Goal: Task Accomplishment & Management: Use online tool/utility

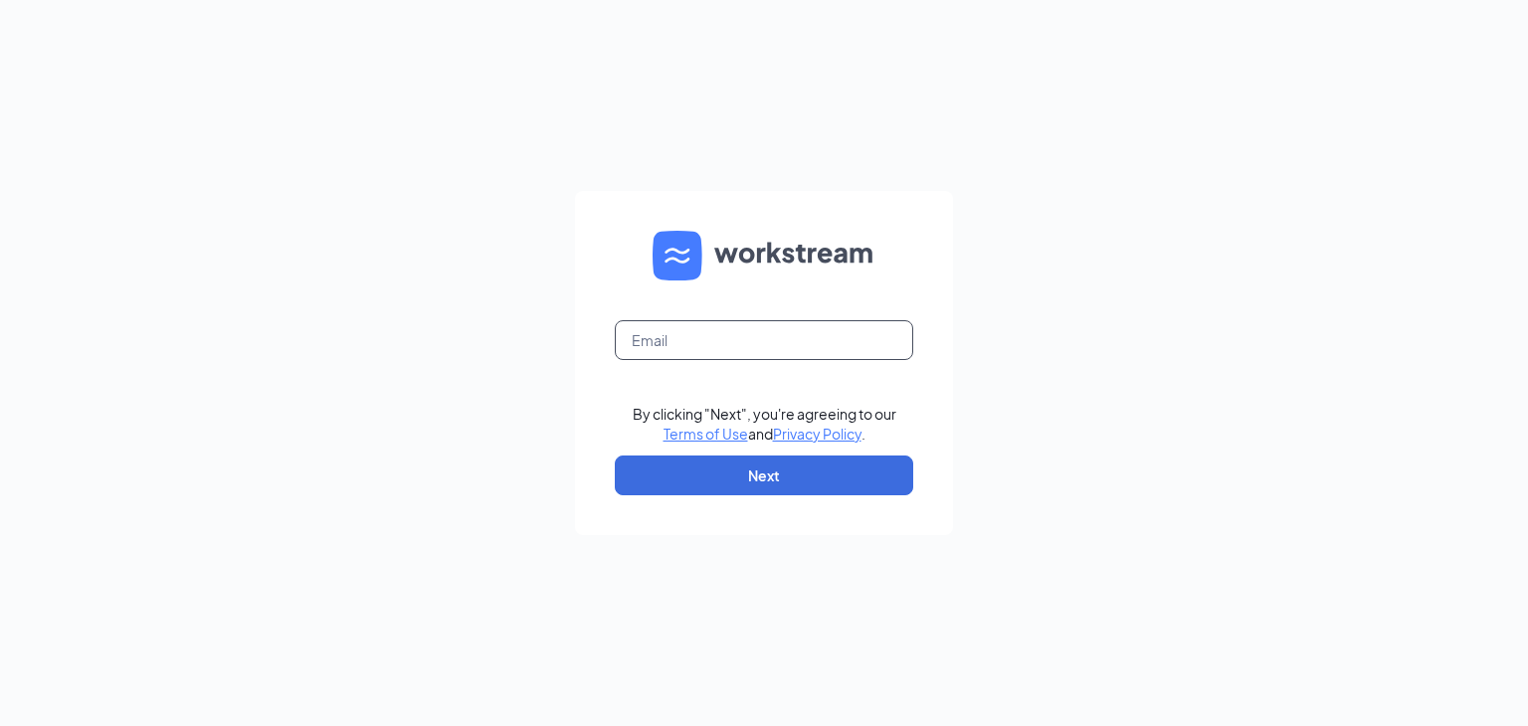
click at [753, 321] on input "text" at bounding box center [764, 340] width 298 height 40
type input "mariella_vb@hotmail.com"
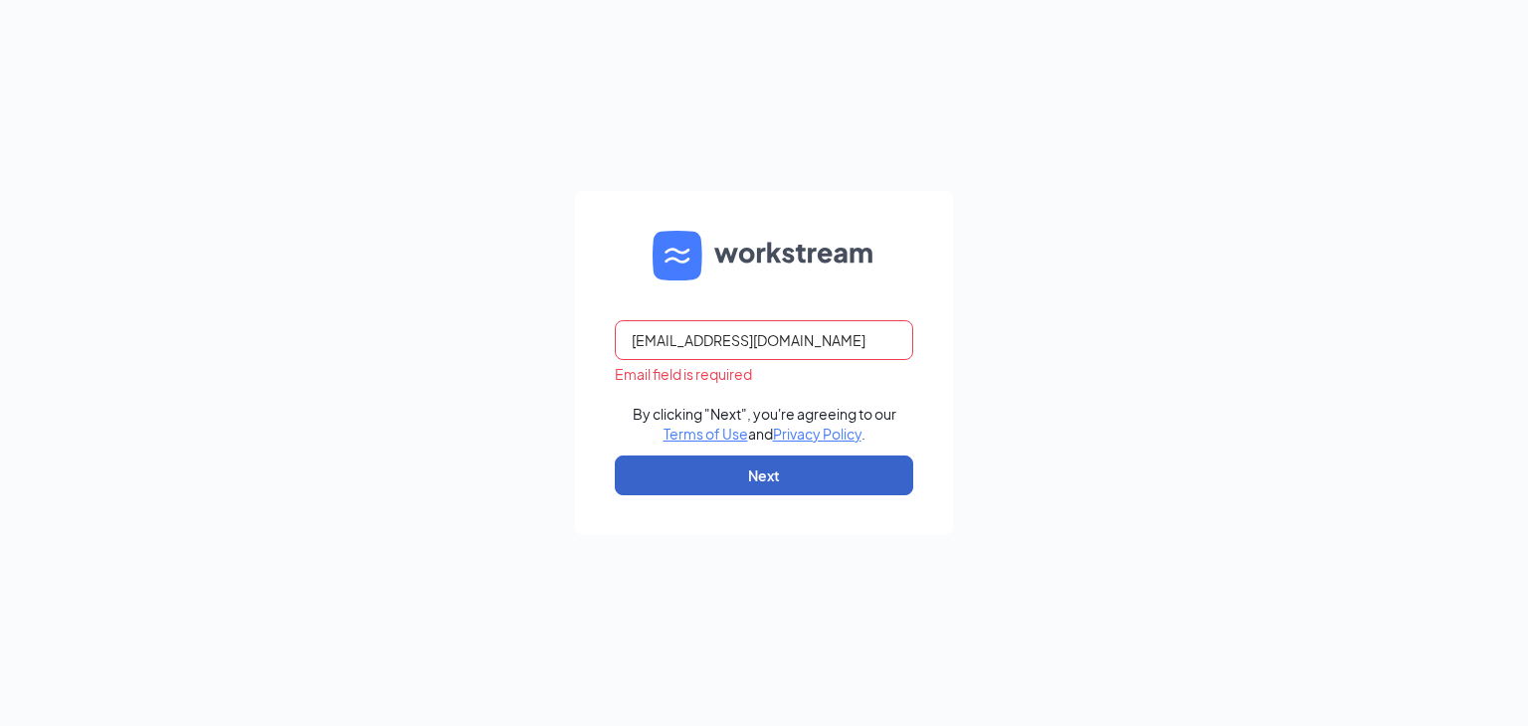
click at [760, 471] on button "Next" at bounding box center [764, 475] width 298 height 40
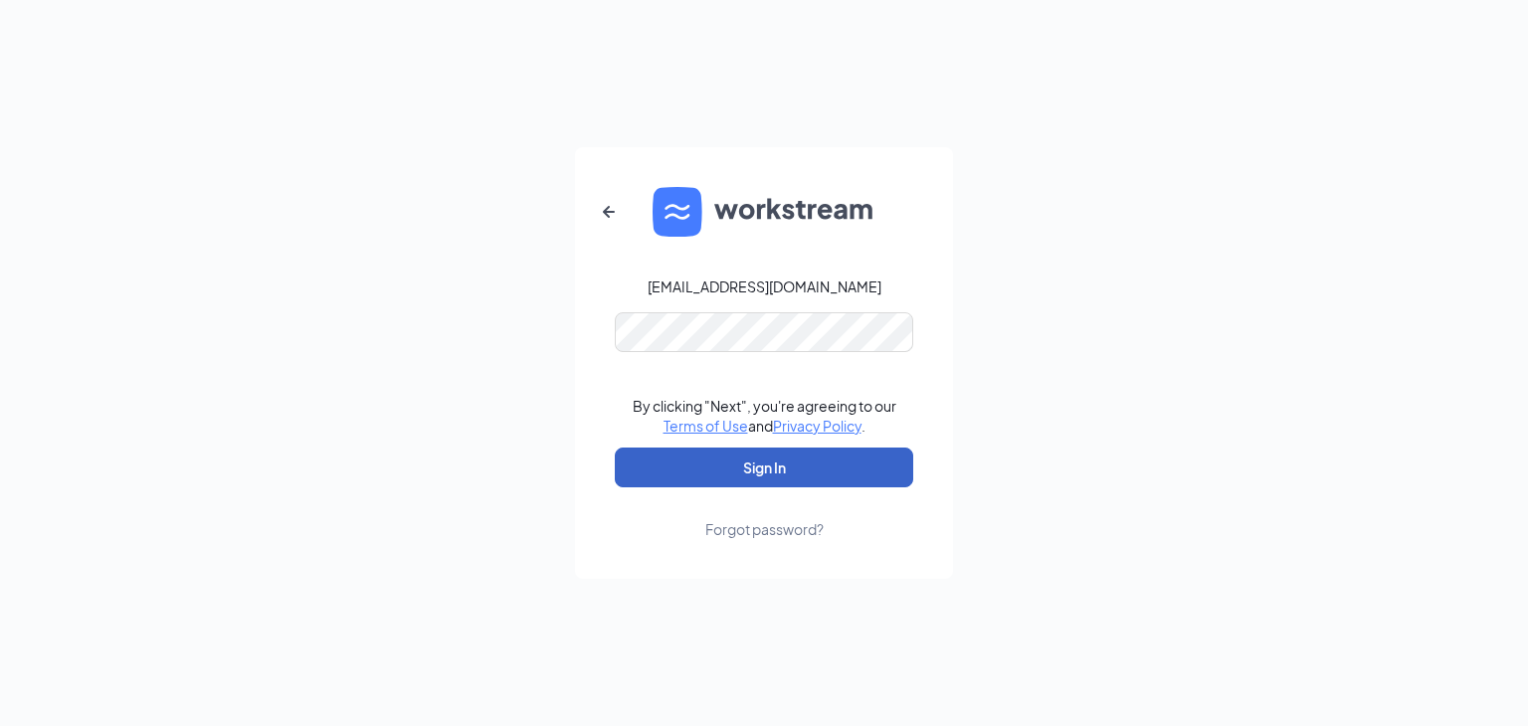
click at [671, 470] on button "Sign In" at bounding box center [764, 468] width 298 height 40
click at [664, 457] on button "Sign In" at bounding box center [764, 468] width 298 height 40
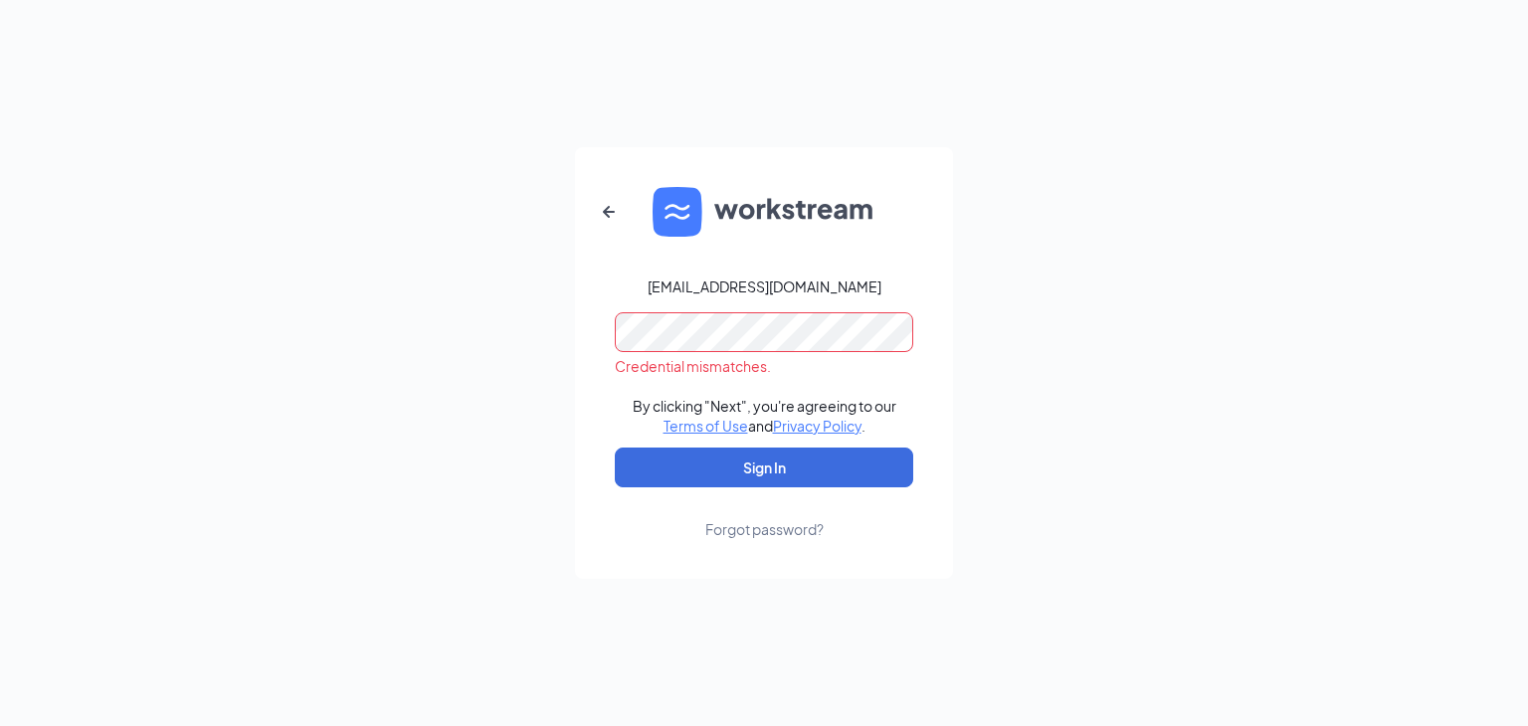
click at [791, 531] on div "Forgot password?" at bounding box center [764, 529] width 118 height 20
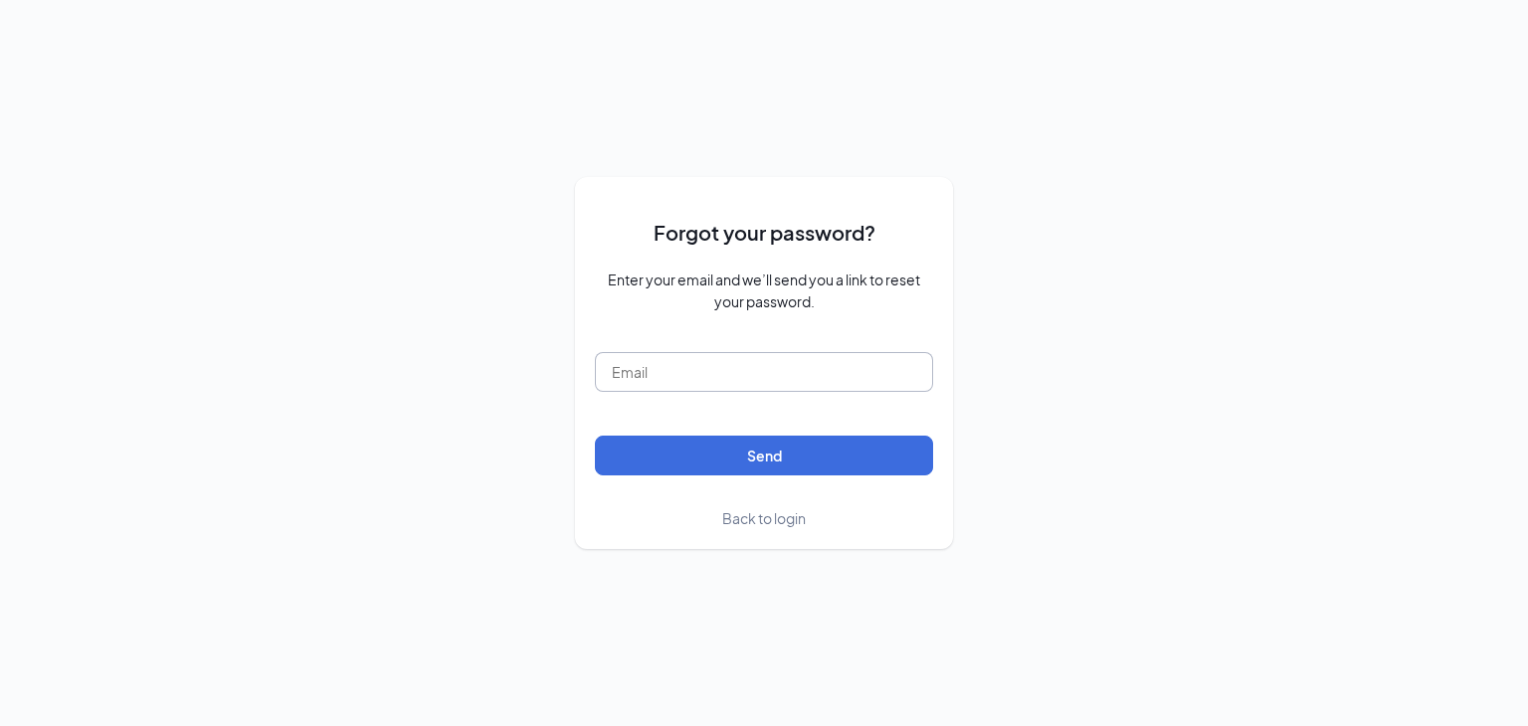
click at [674, 384] on input "text" at bounding box center [764, 372] width 338 height 40
type input "mariella_vb@hotmail.com"
click at [638, 450] on button "Send" at bounding box center [764, 456] width 338 height 40
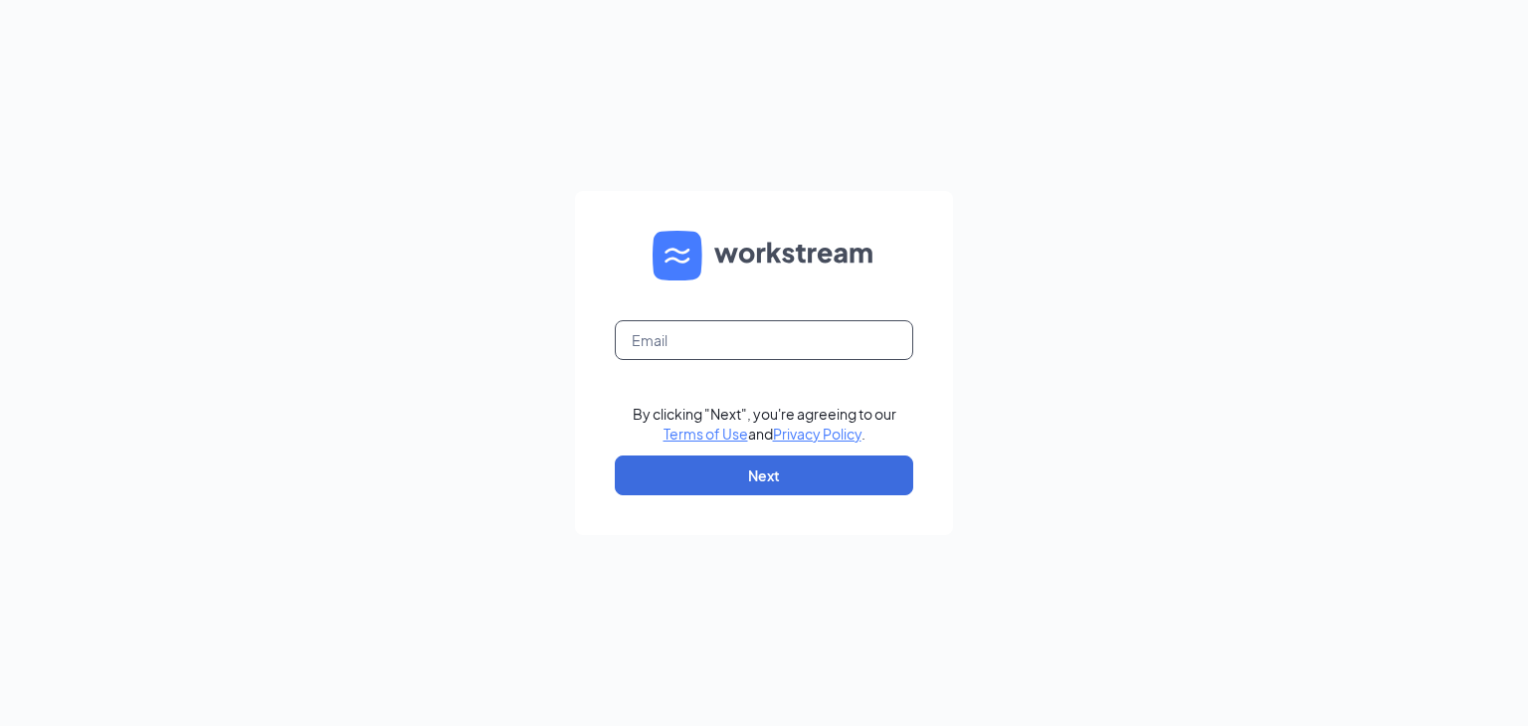
click at [679, 327] on input "text" at bounding box center [764, 340] width 298 height 40
type input "mariella_vb@hotmail.com"
click at [729, 502] on form "mariella_vb@hotmail.com Email field is required By clicking "Next", you're agre…" at bounding box center [764, 363] width 378 height 344
click at [720, 482] on button "Next" at bounding box center [764, 475] width 298 height 40
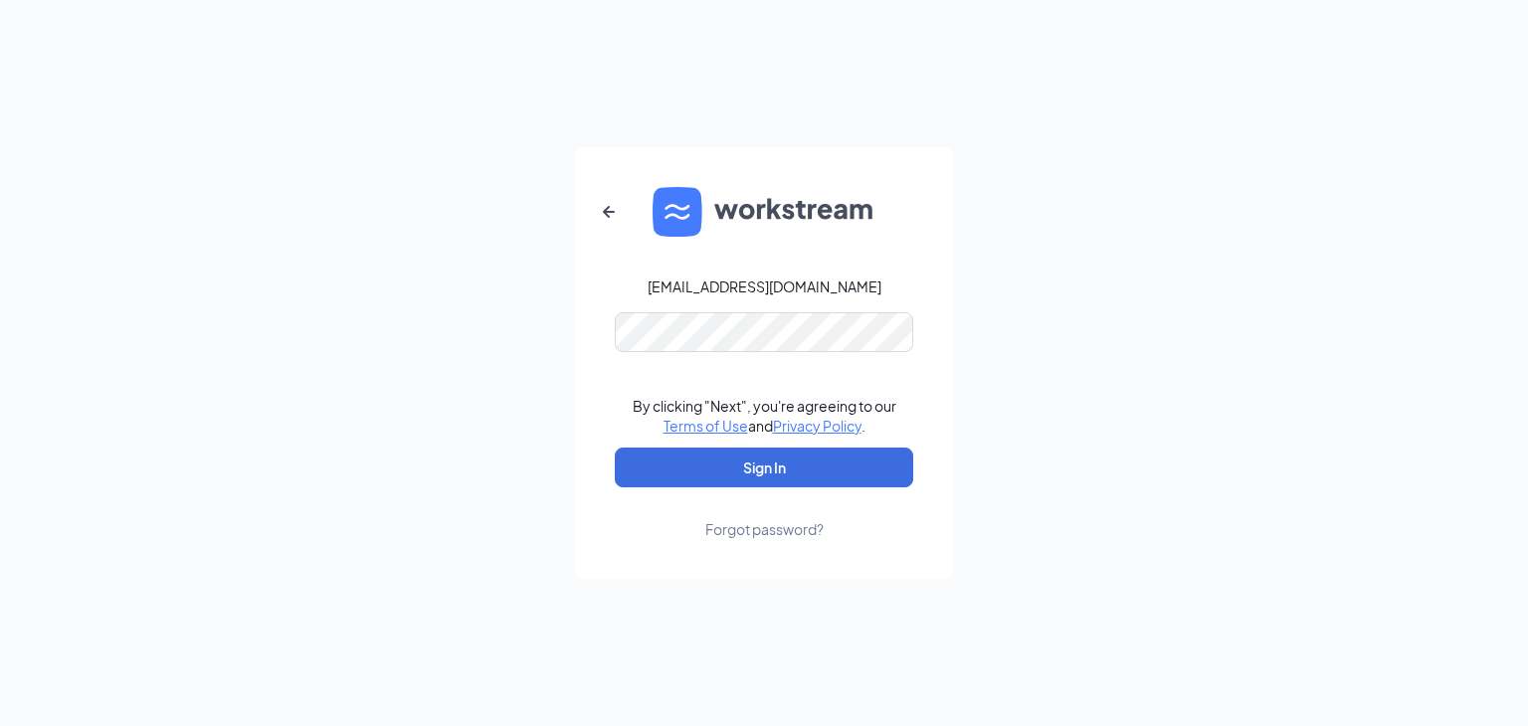
click at [480, 478] on div "mariella_vb@hotmail.com By clicking "Next", you're agreeing to our Terms of Use…" at bounding box center [764, 363] width 1528 height 726
click at [776, 462] on button "Sign In" at bounding box center [764, 468] width 298 height 40
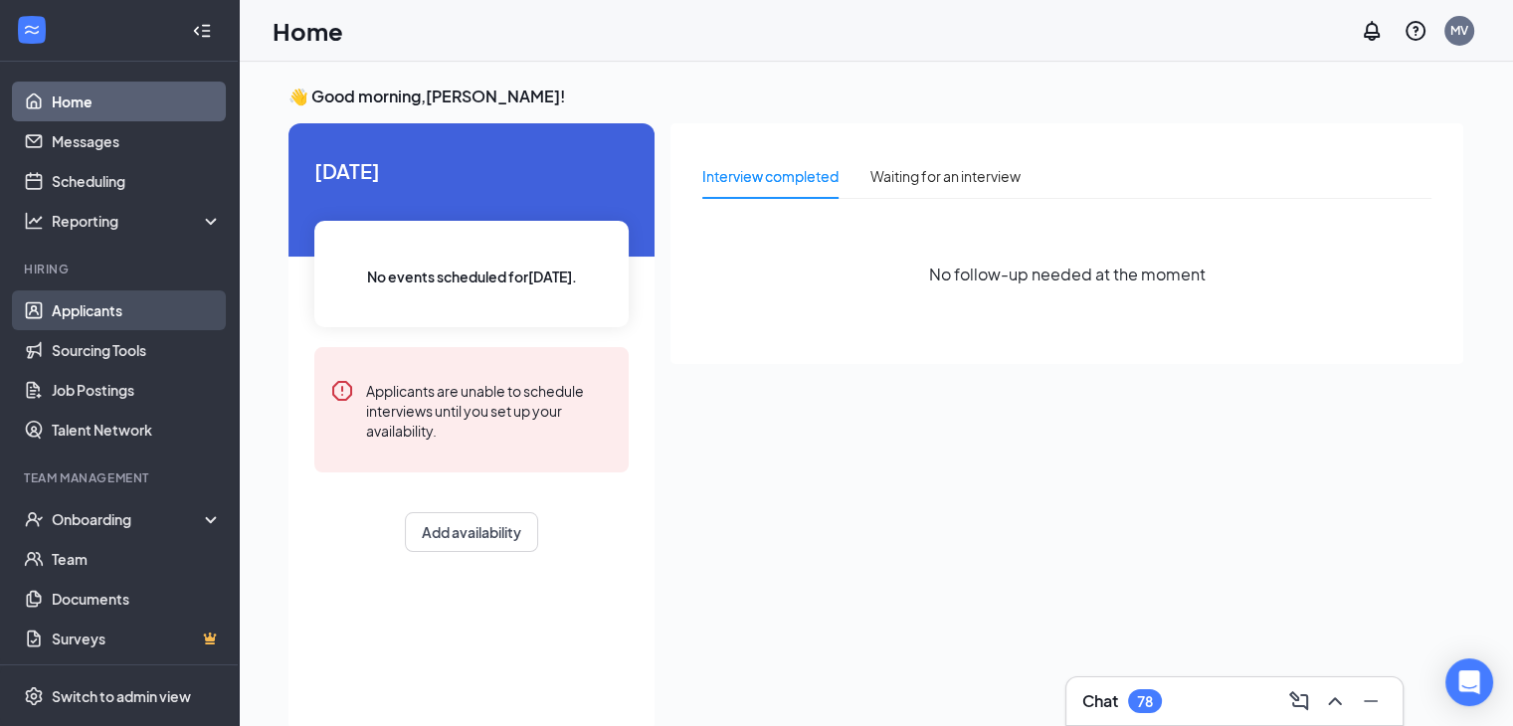
click at [83, 309] on link "Applicants" at bounding box center [137, 310] width 170 height 40
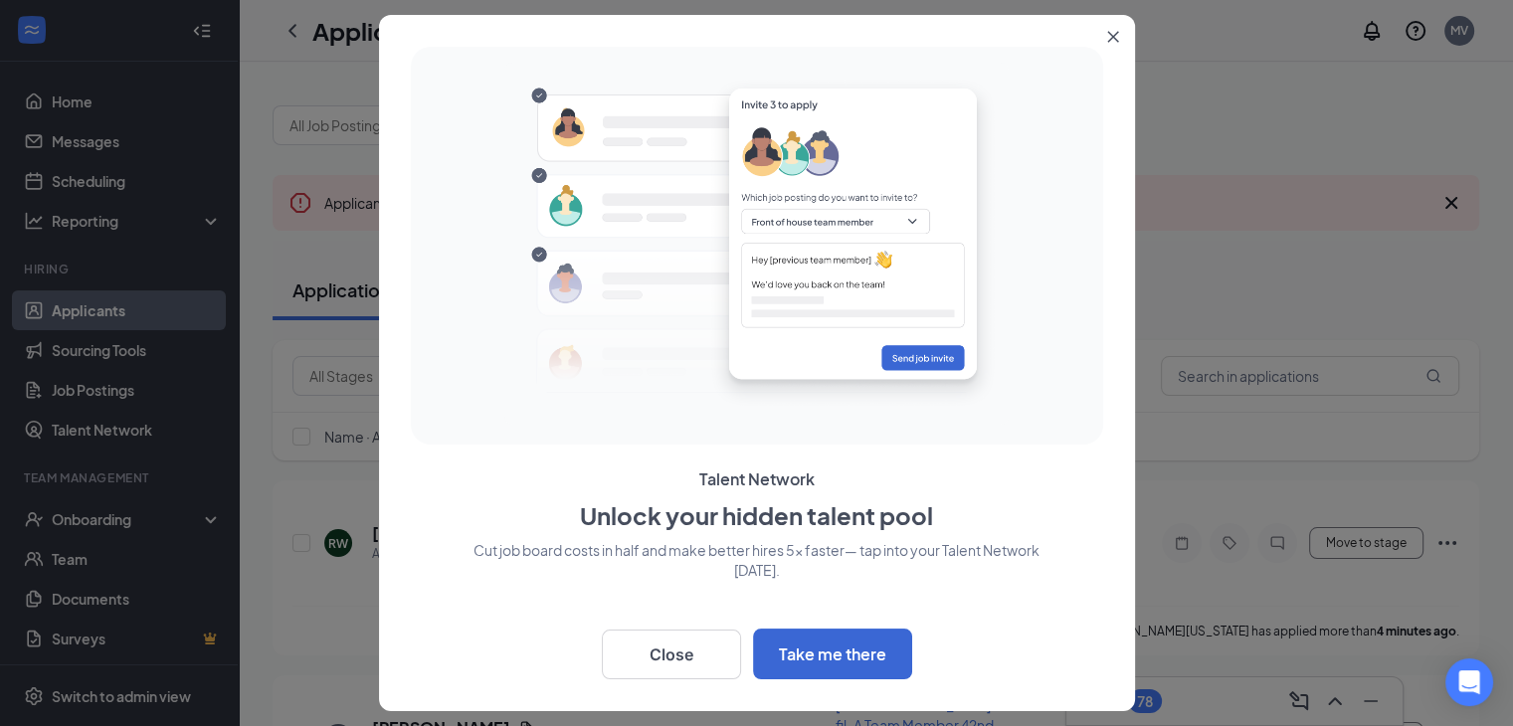
click at [1118, 35] on button "Close" at bounding box center [1117, 33] width 36 height 36
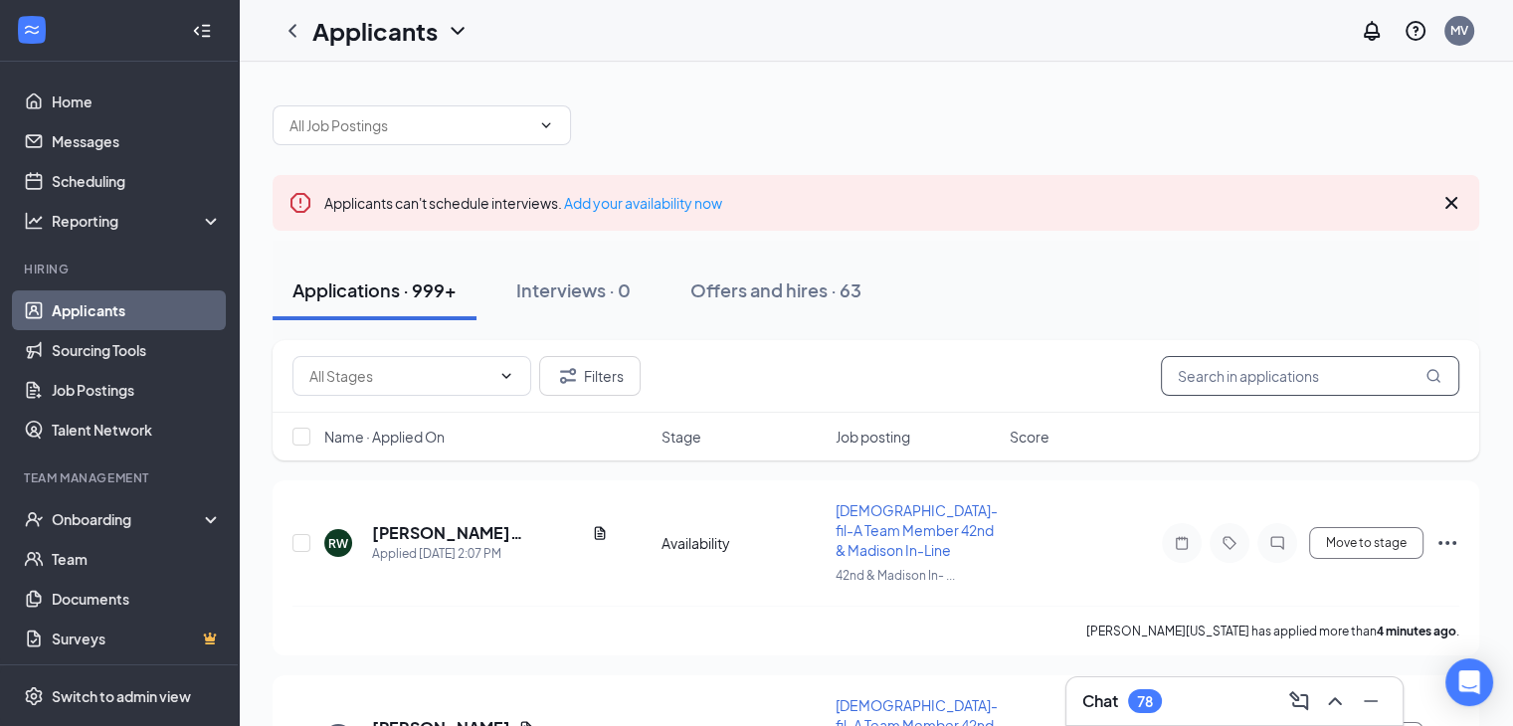
click at [1281, 379] on input "text" at bounding box center [1310, 376] width 298 height 40
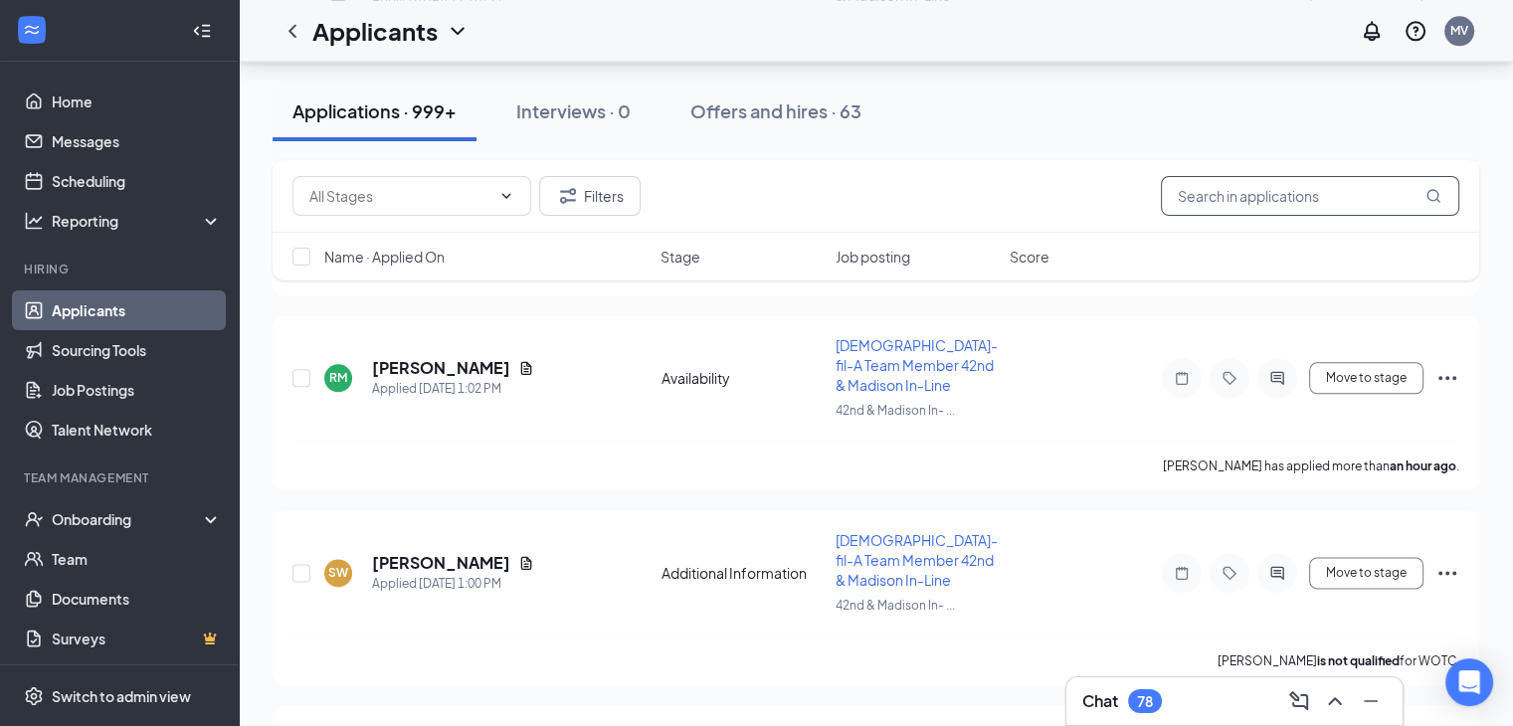
scroll to position [2476, 0]
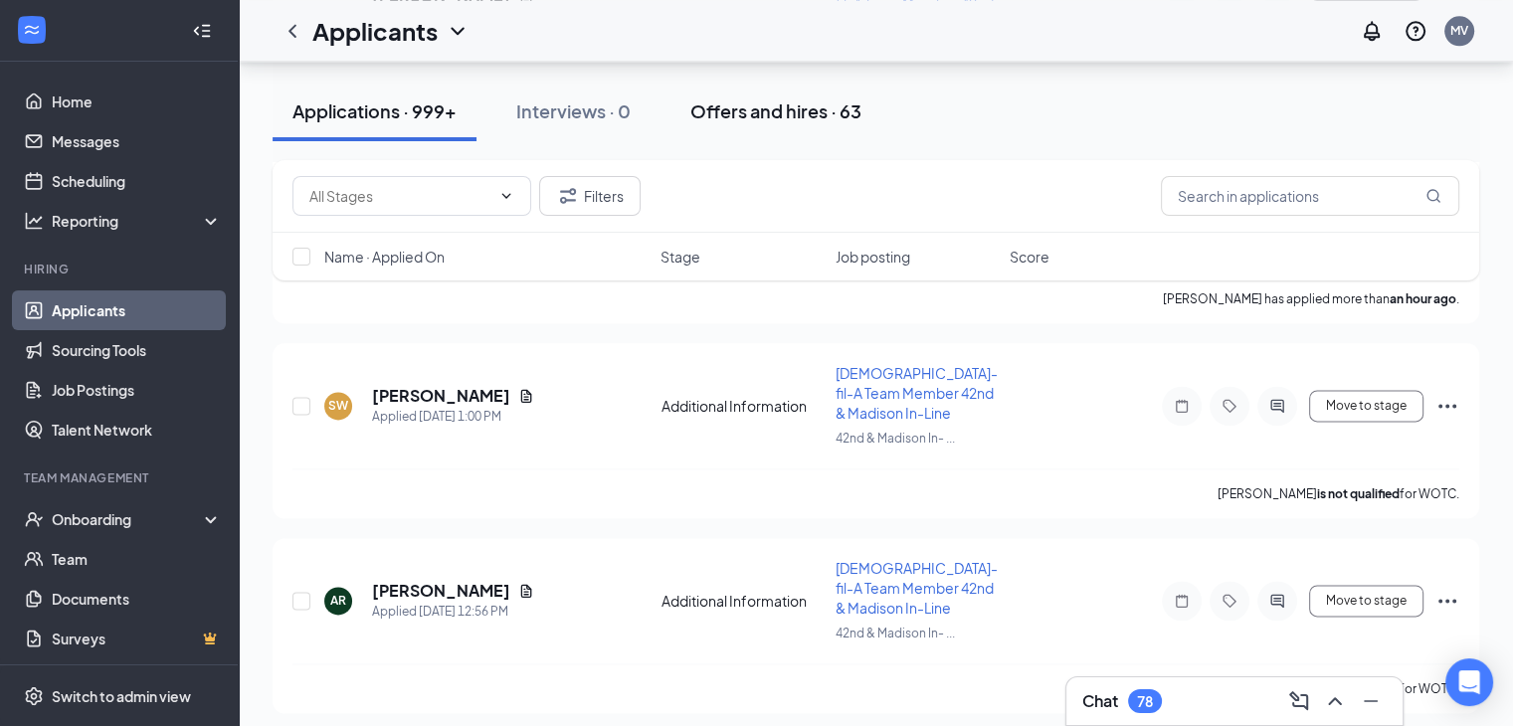
click at [760, 111] on div "Offers and hires · 63" at bounding box center [775, 110] width 171 height 25
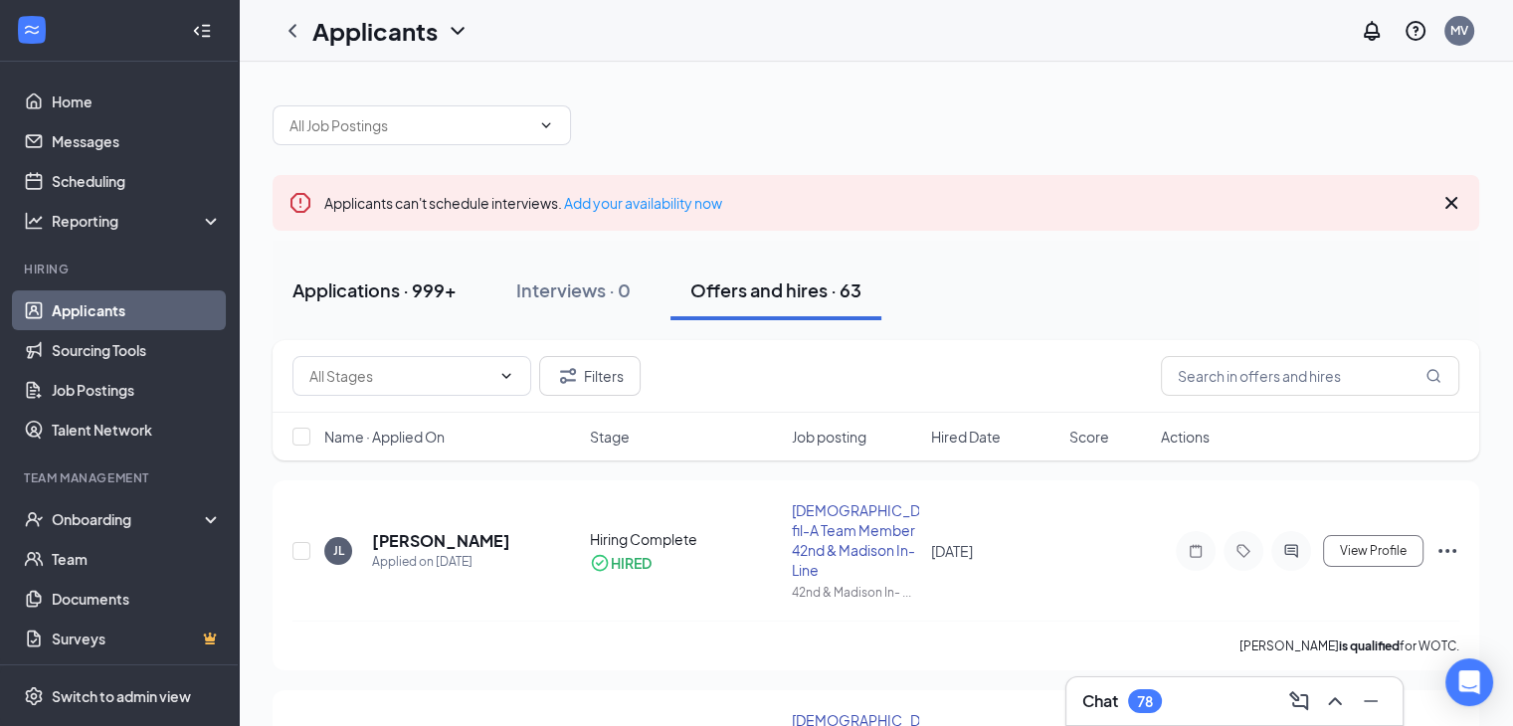
click at [350, 287] on div "Applications · 999+" at bounding box center [374, 289] width 164 height 25
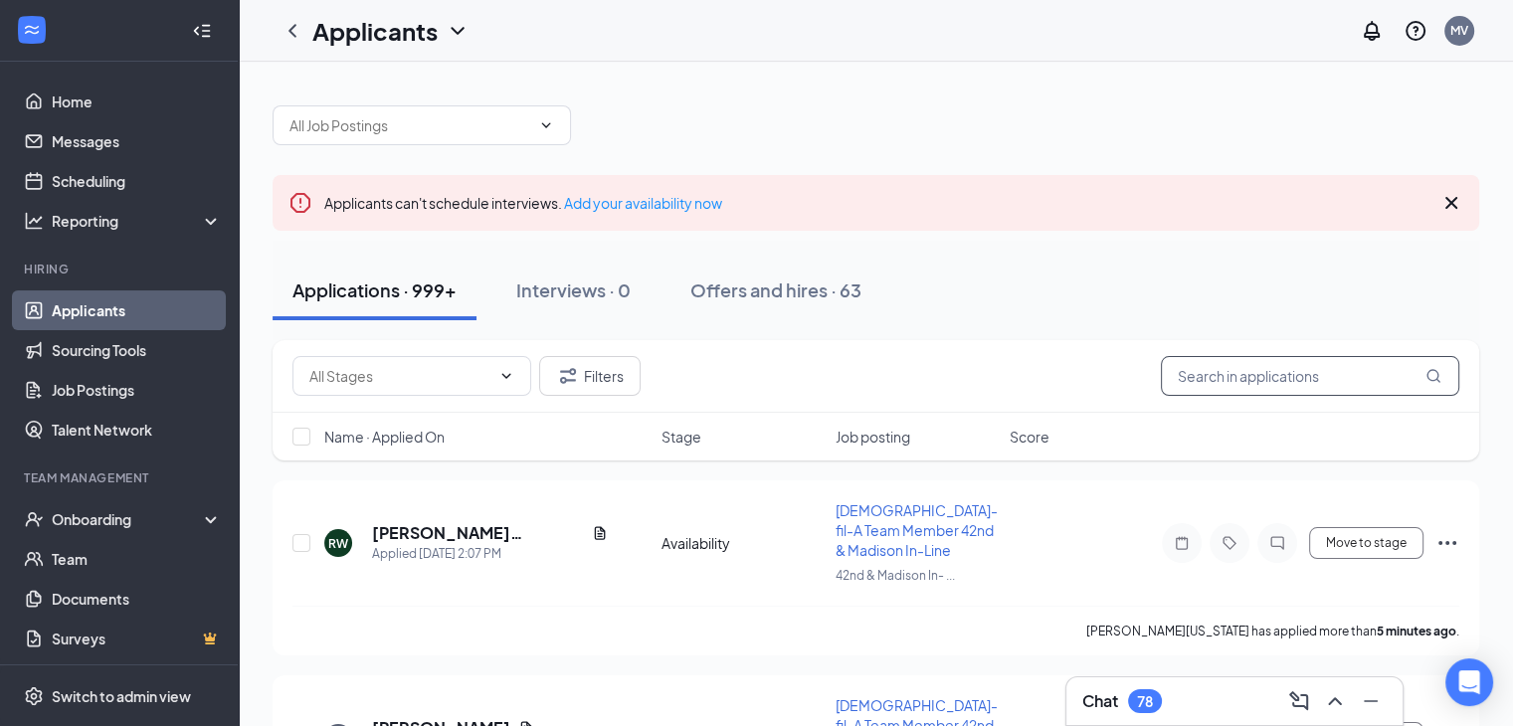
click at [1246, 375] on input "text" at bounding box center [1310, 376] width 298 height 40
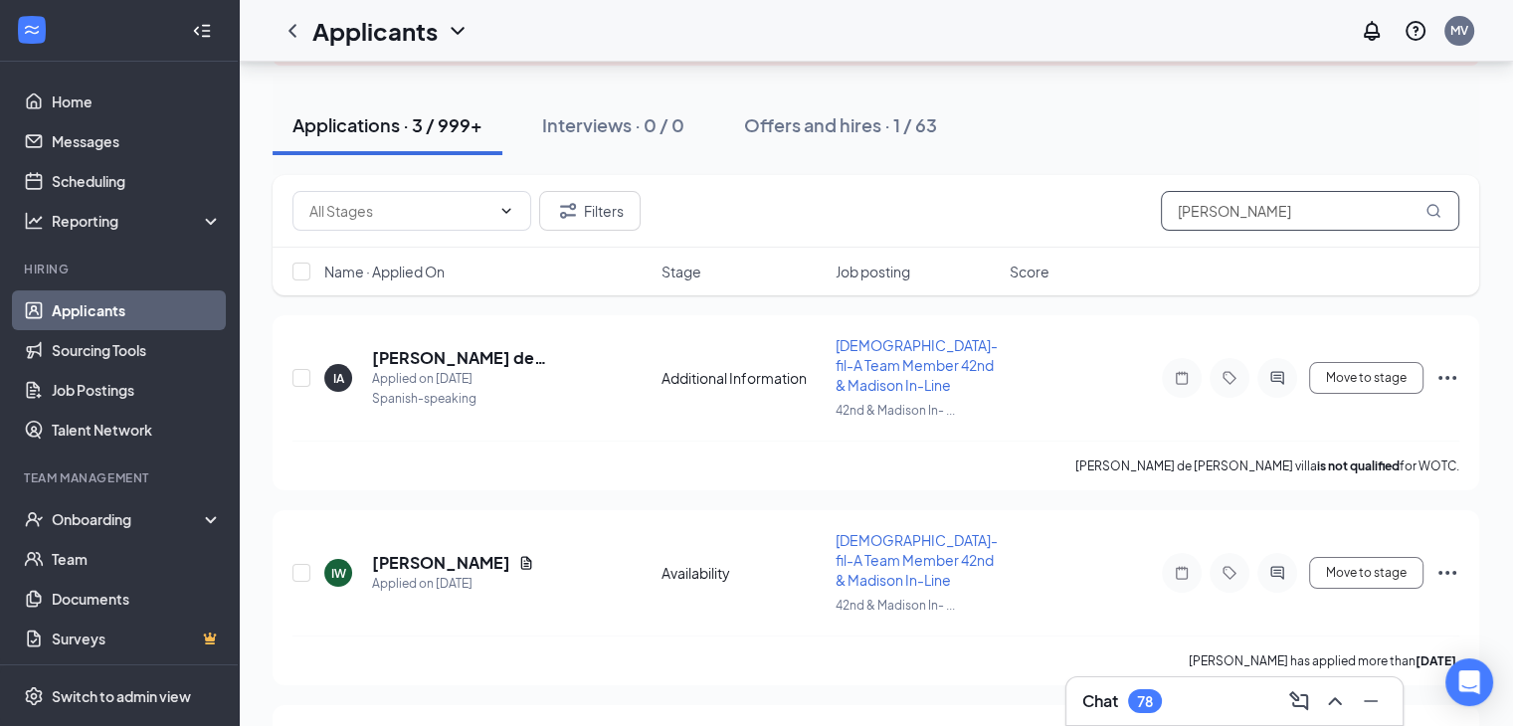
scroll to position [172, 0]
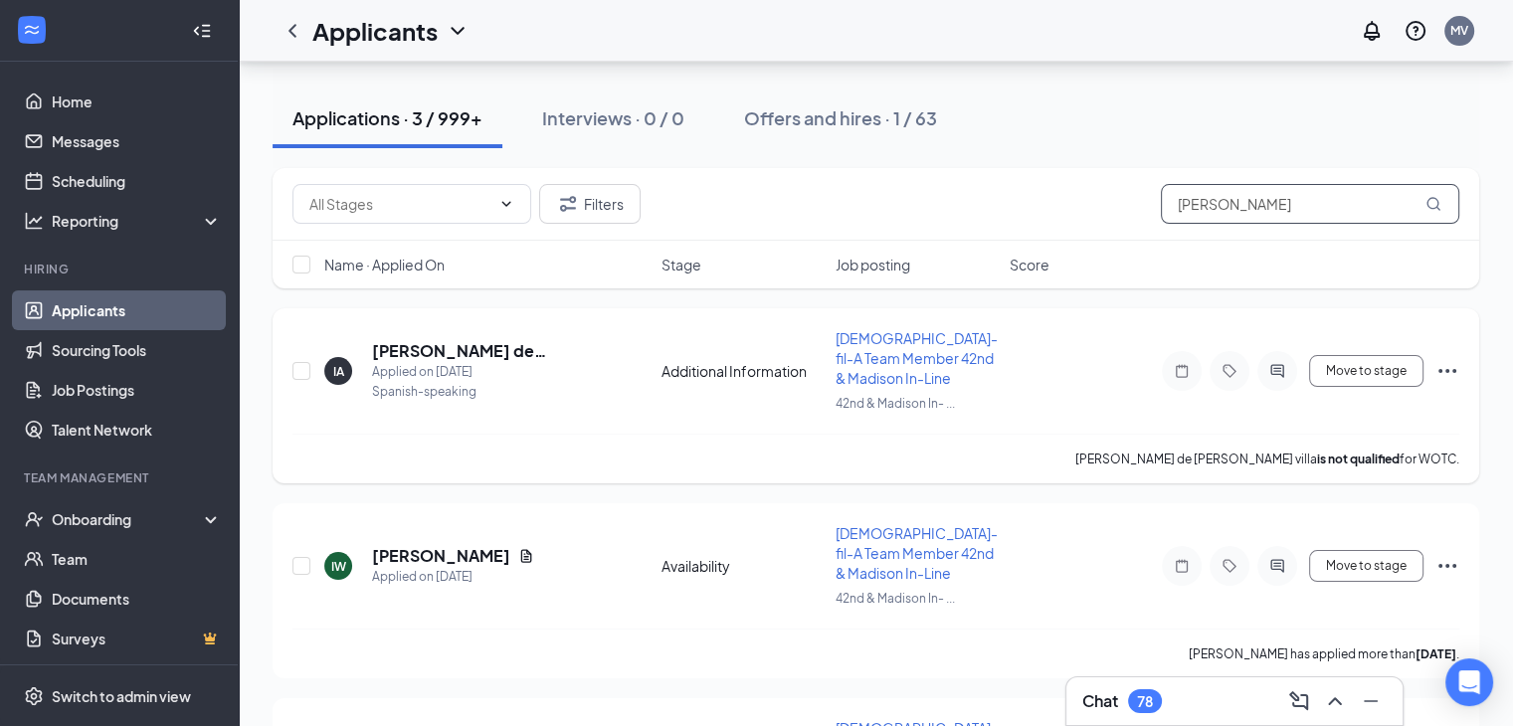
type input "[PERSON_NAME]"
click at [1445, 364] on icon "Ellipses" at bounding box center [1447, 371] width 24 height 24
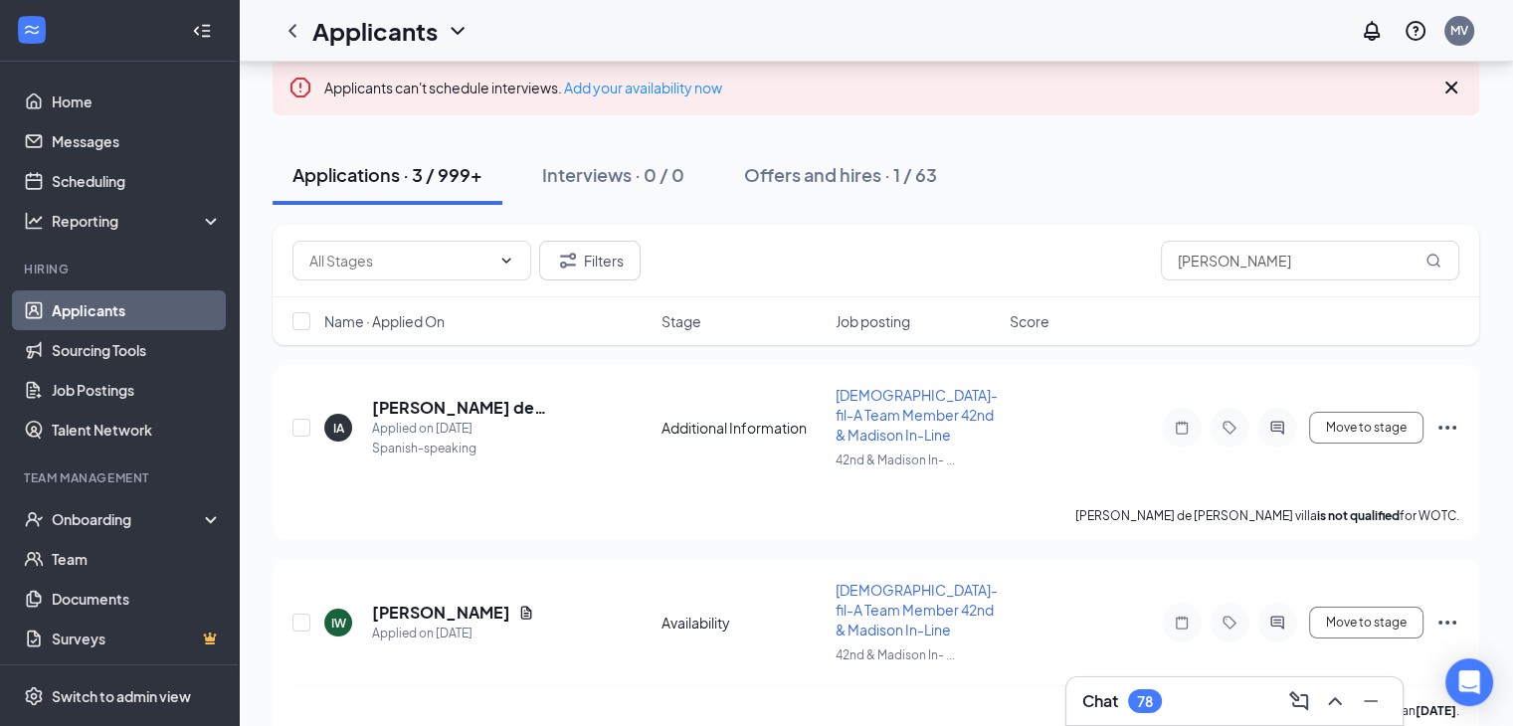
scroll to position [57, 0]
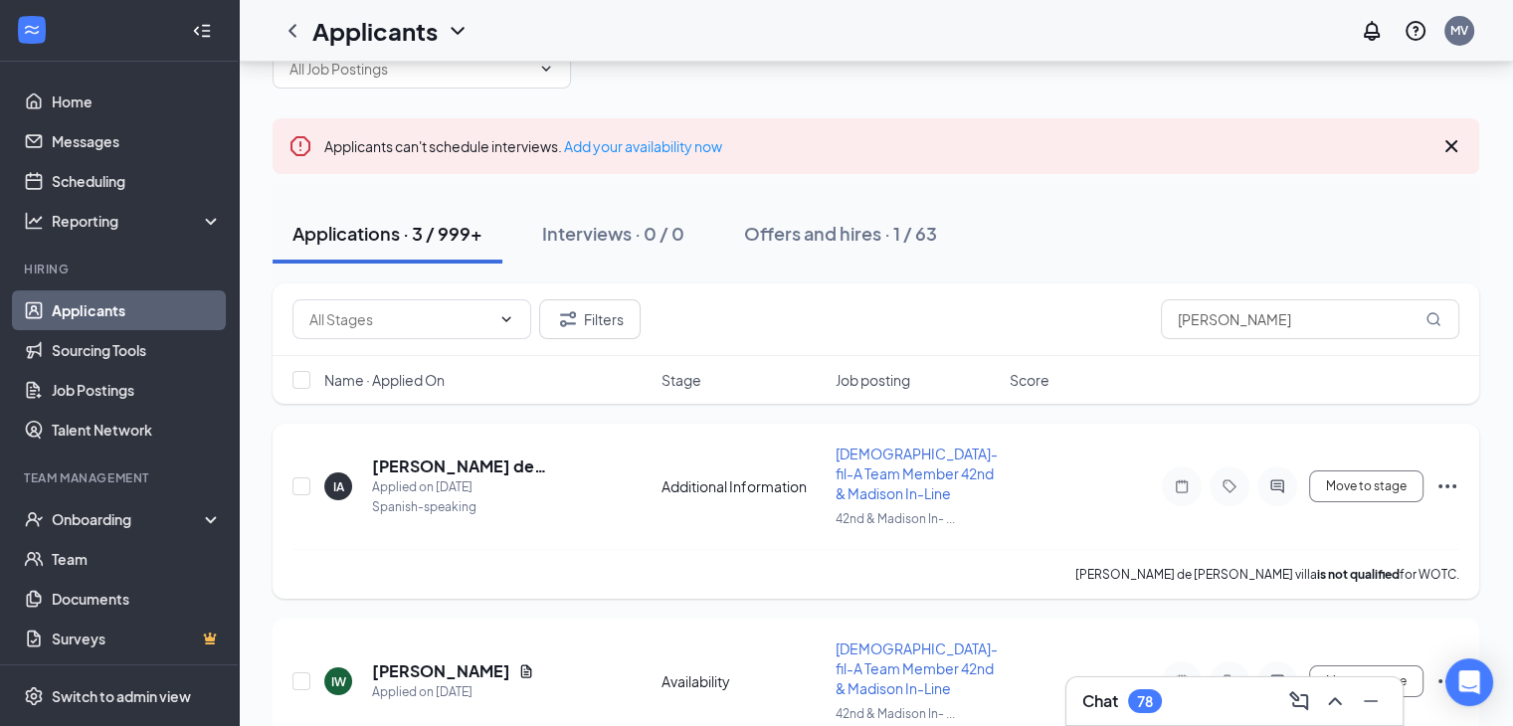
click at [1448, 479] on icon "Ellipses" at bounding box center [1447, 486] width 24 height 24
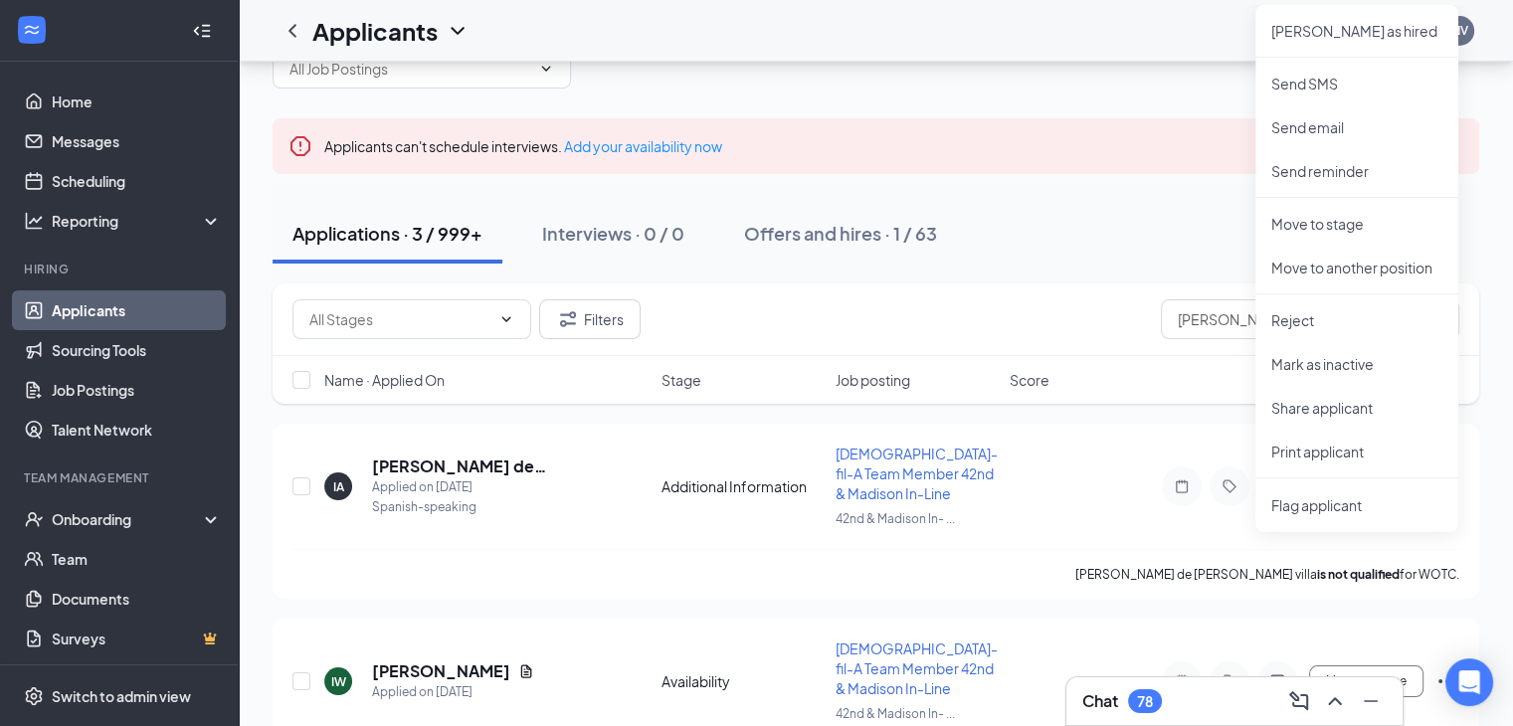
click at [1085, 240] on div "Applications · 3 / 999+ Interviews · 0 / 0 Offers and hires · 1 / 63" at bounding box center [875, 234] width 1206 height 60
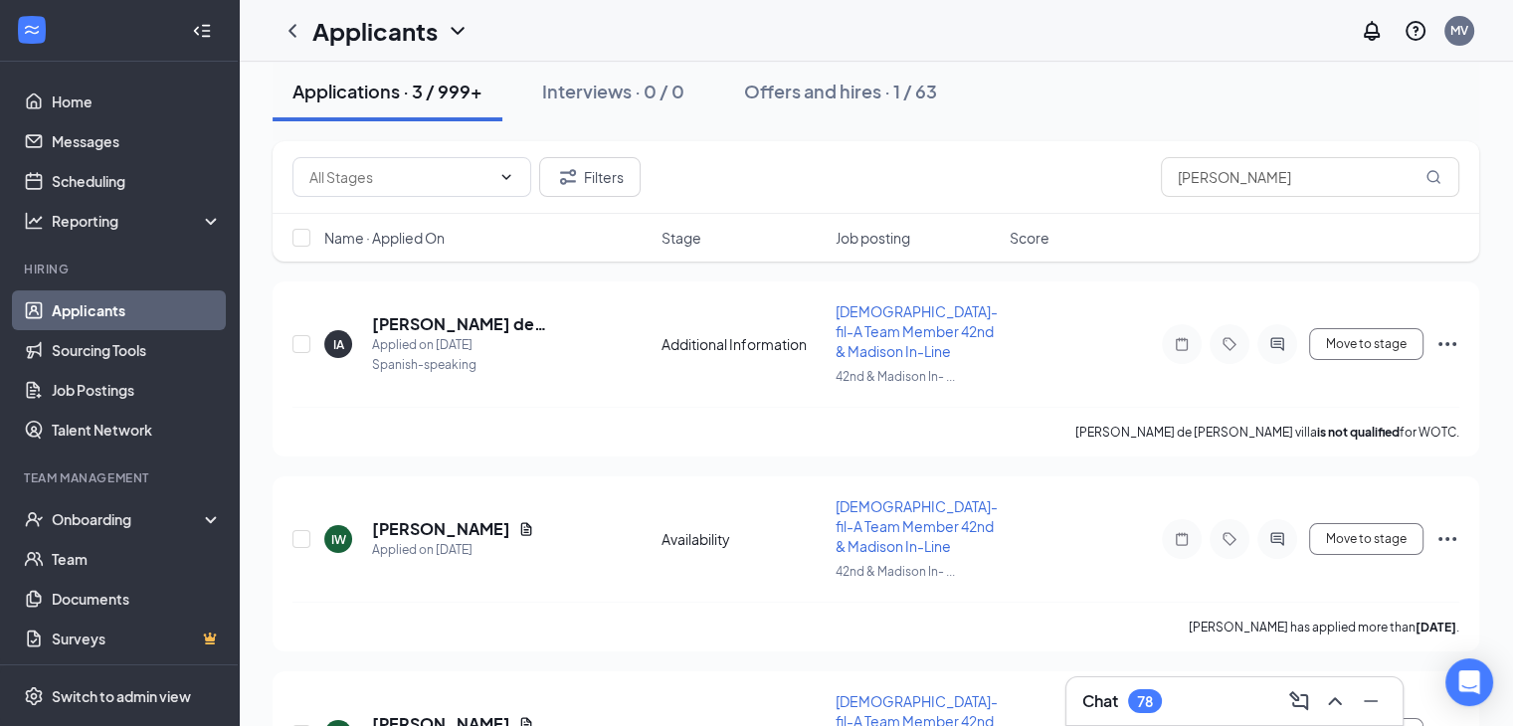
scroll to position [0, 0]
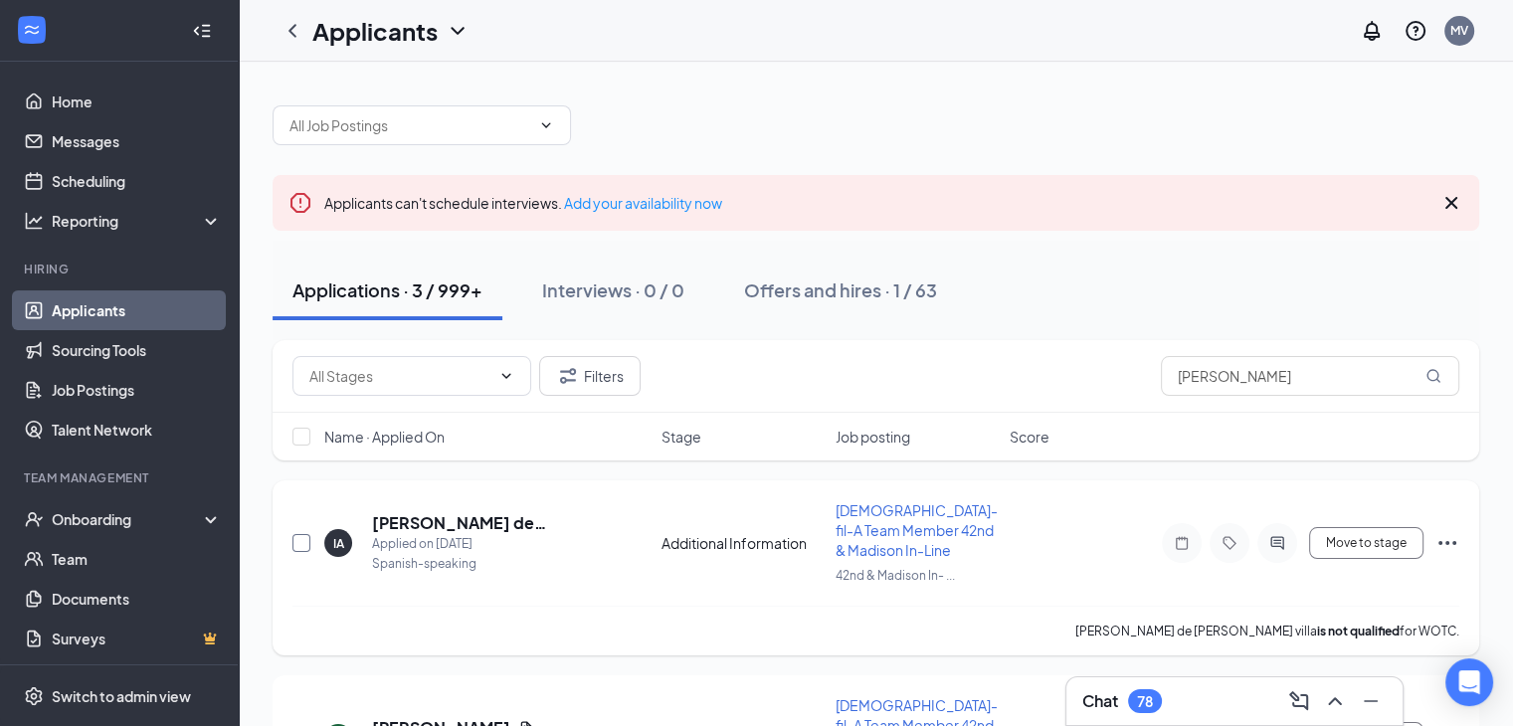
click at [300, 539] on input "checkbox" at bounding box center [301, 543] width 18 height 18
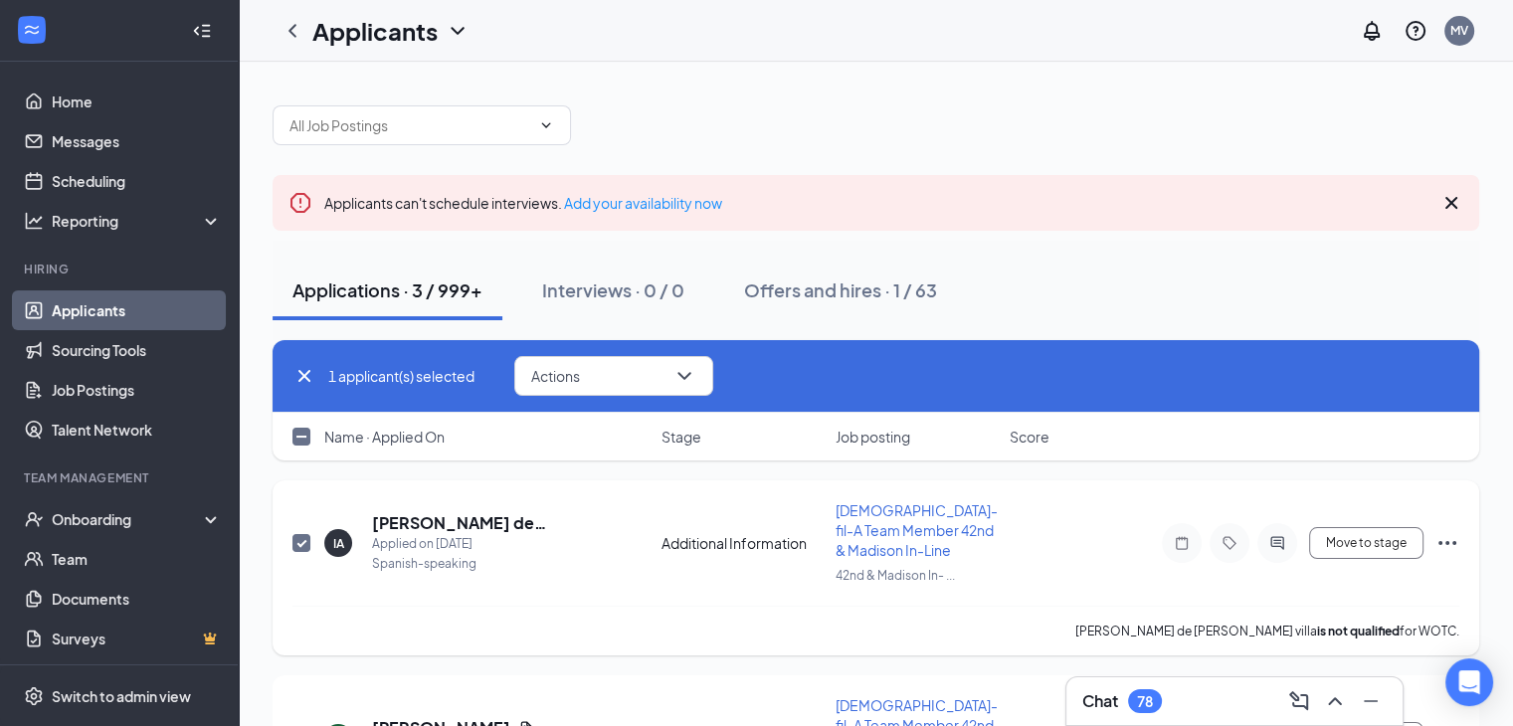
click at [1446, 550] on icon "Ellipses" at bounding box center [1447, 543] width 24 height 24
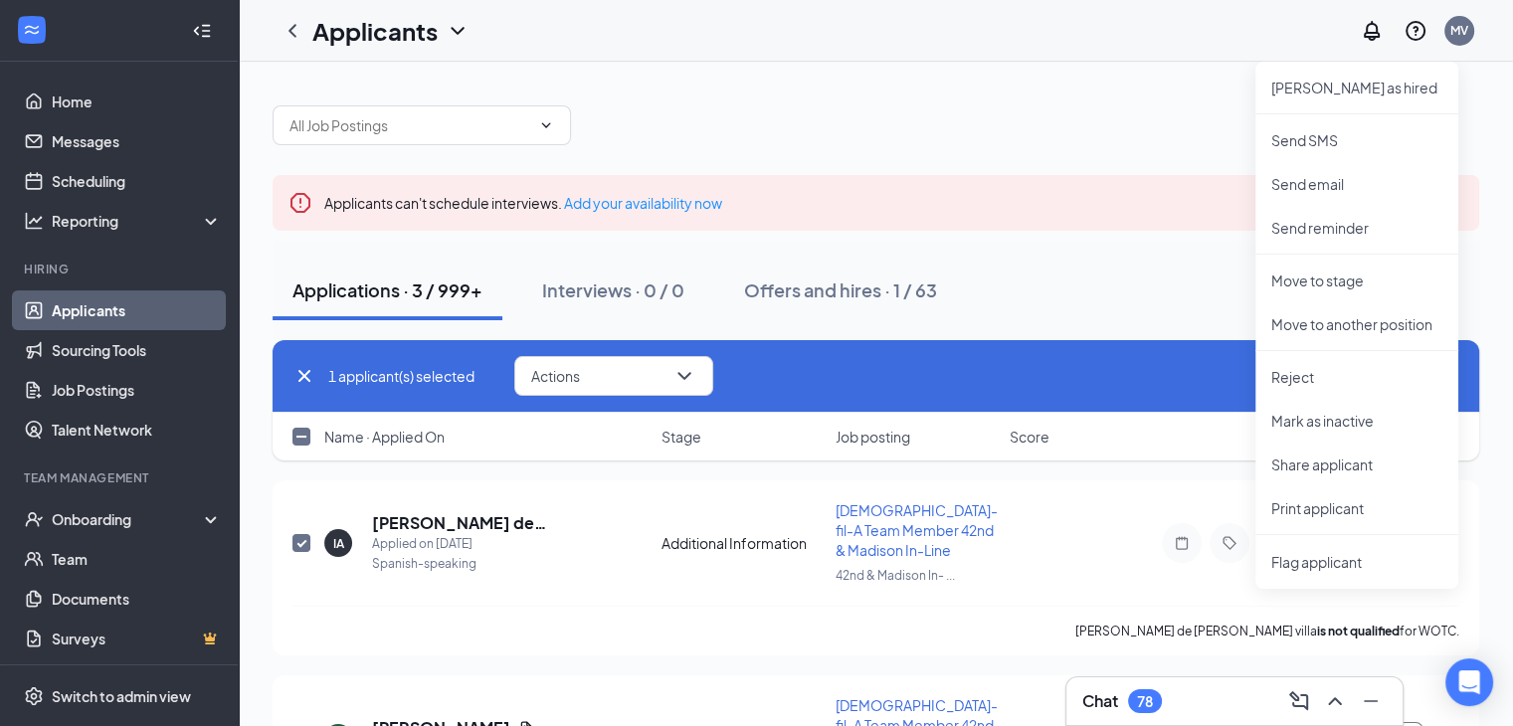
click at [1173, 450] on div "Name · Applied On Stage Job posting Score" at bounding box center [875, 437] width 1206 height 48
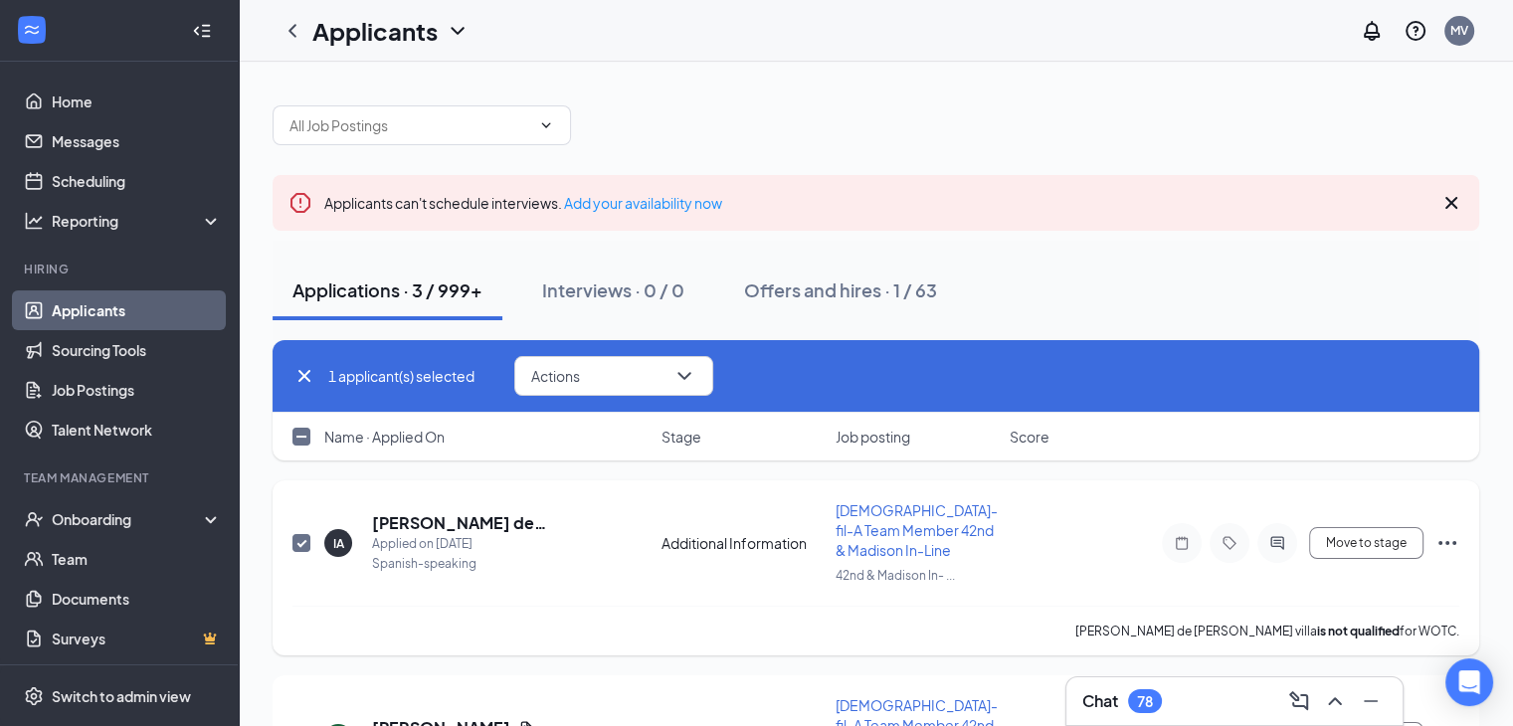
click at [296, 542] on input "checkbox" at bounding box center [301, 543] width 18 height 18
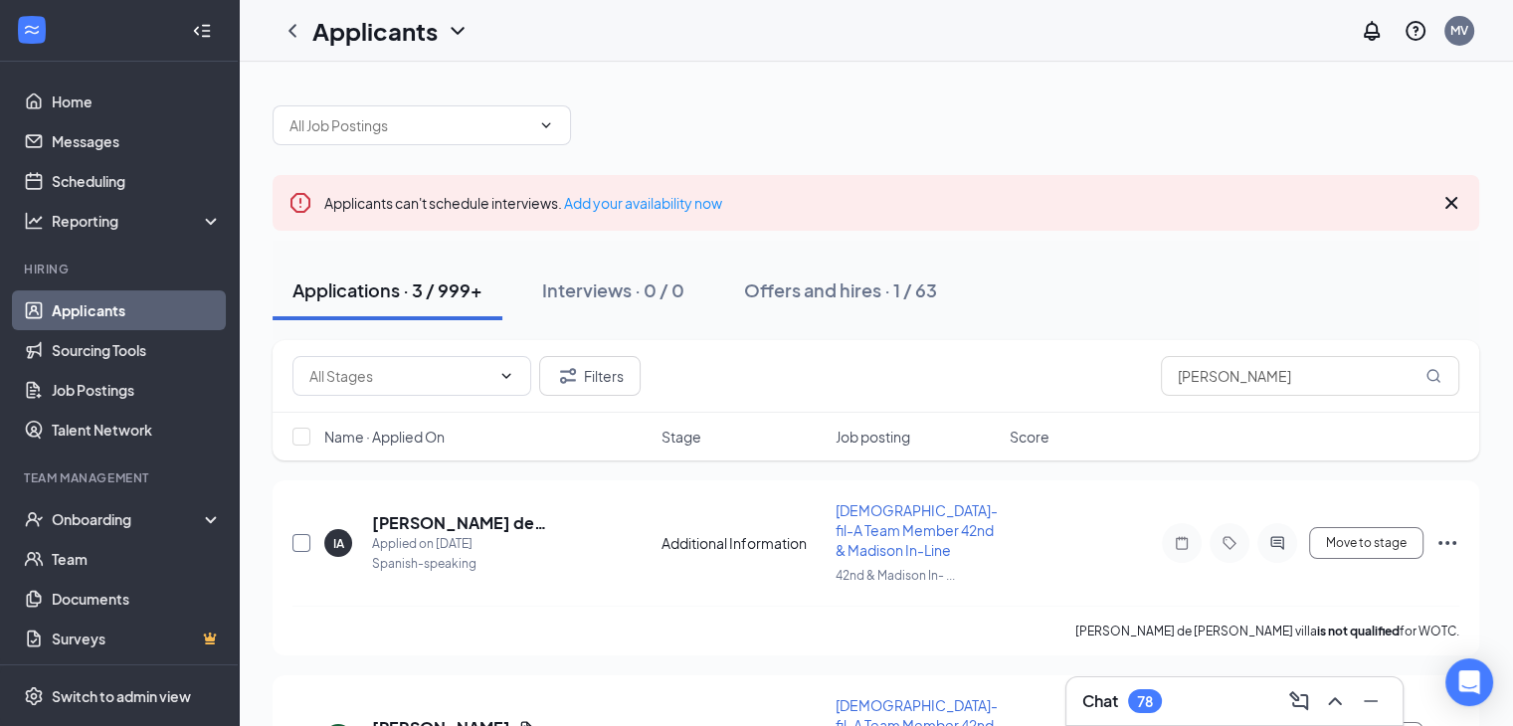
scroll to position [2, 0]
click at [298, 550] on input "checkbox" at bounding box center [301, 543] width 18 height 18
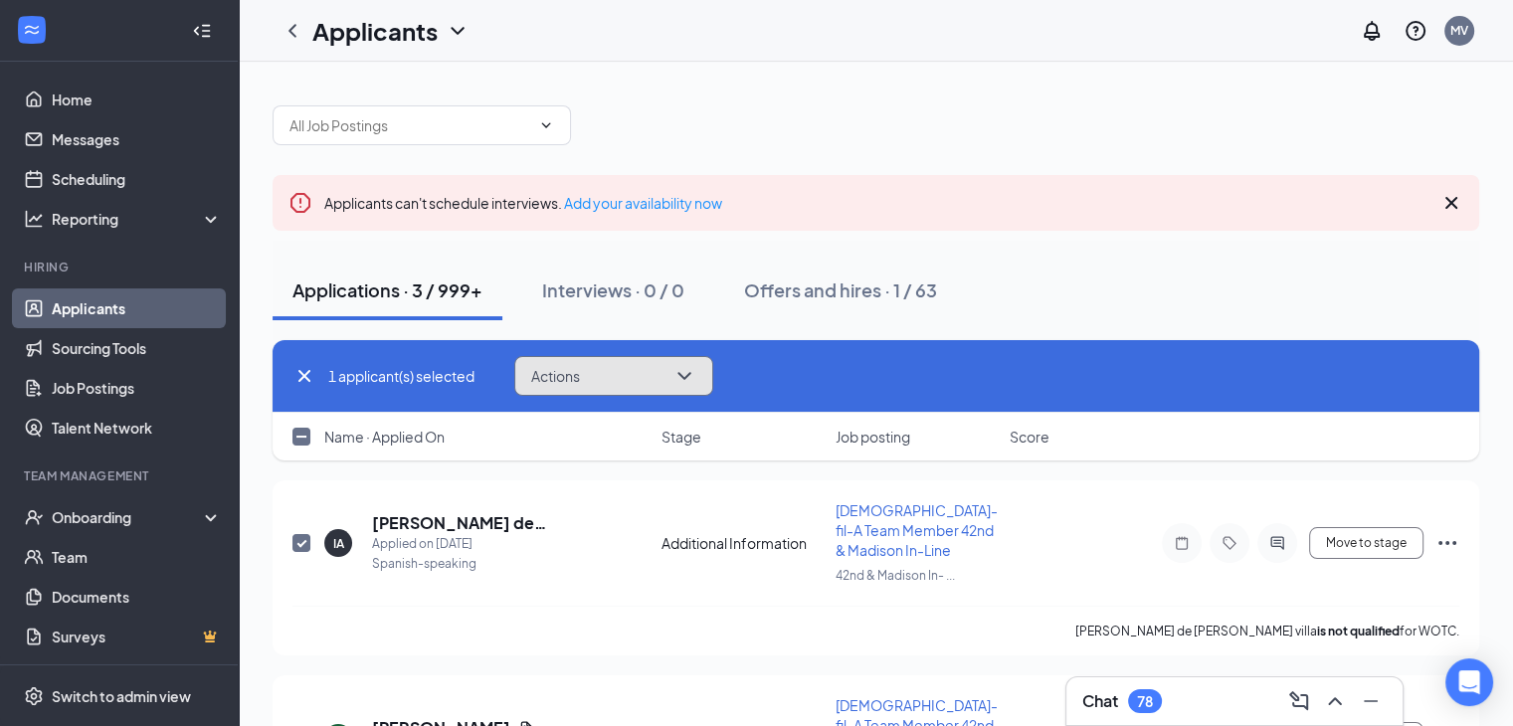
click at [687, 375] on icon "ChevronDown" at bounding box center [684, 376] width 24 height 24
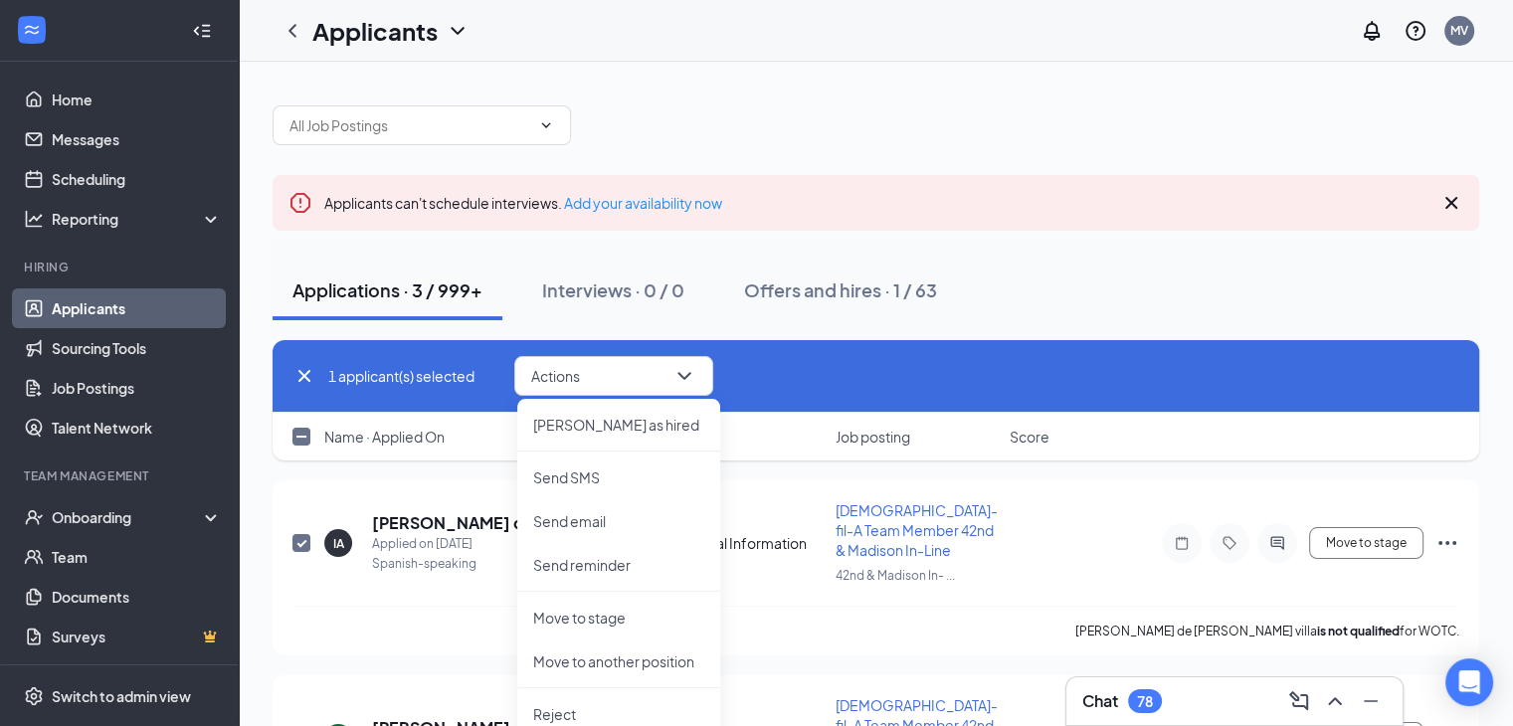
click at [951, 52] on div "Applicants MV" at bounding box center [876, 31] width 1274 height 62
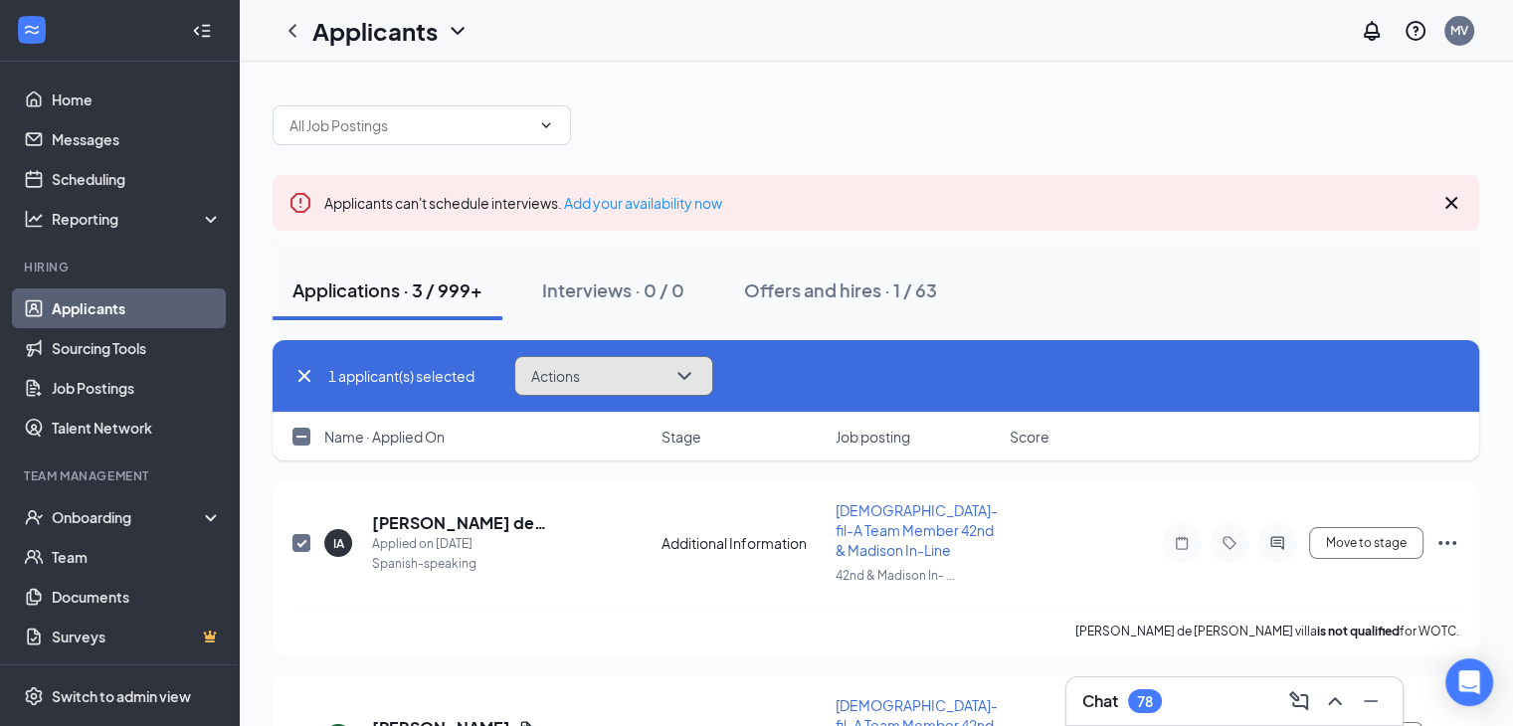
click at [611, 375] on button "Actions" at bounding box center [613, 376] width 199 height 40
click at [780, 71] on div "Applicants can't schedule interviews. Add your availability now Applications · …" at bounding box center [876, 565] width 1274 height 1007
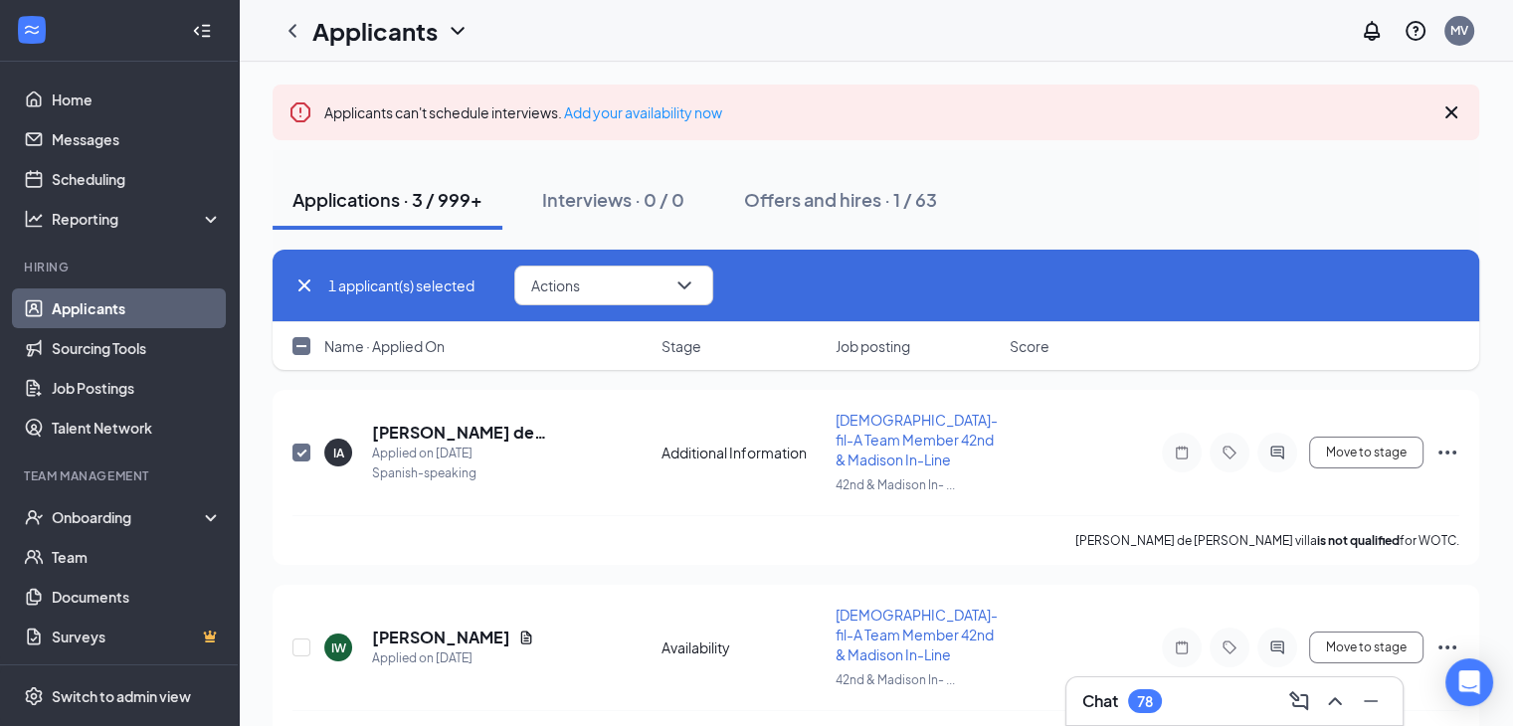
scroll to position [0, 0]
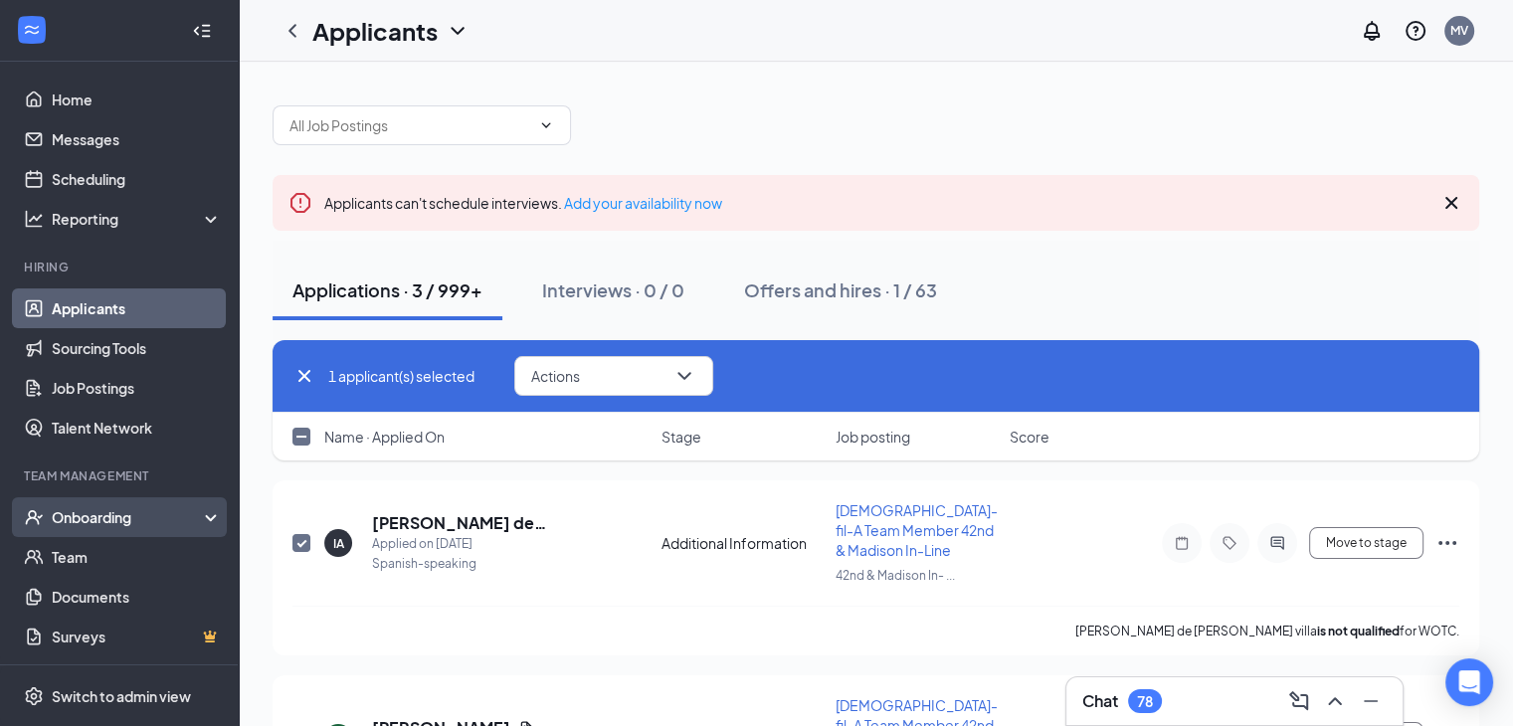
click at [127, 520] on div "Onboarding" at bounding box center [128, 517] width 153 height 20
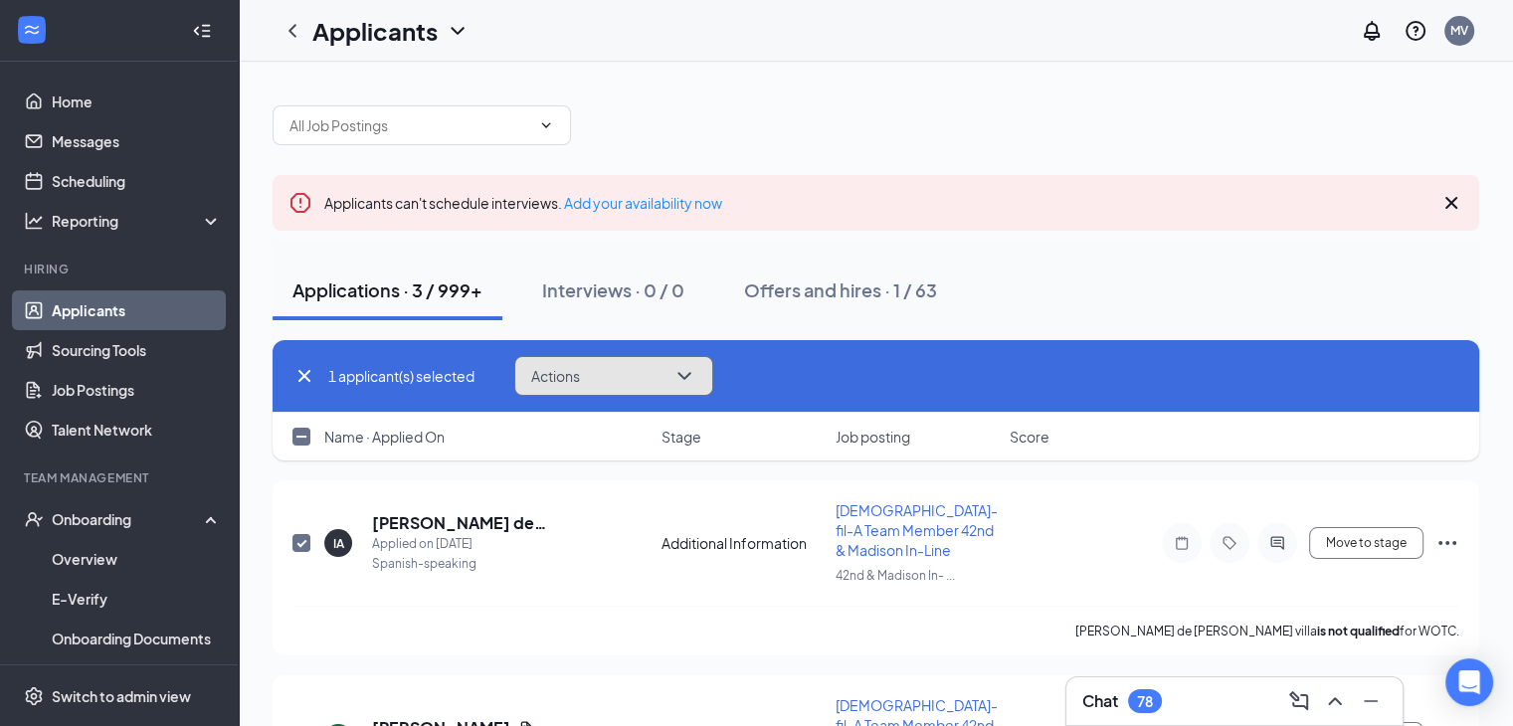
click at [688, 370] on icon "ChevronDown" at bounding box center [684, 376] width 24 height 24
click at [792, 96] on div at bounding box center [875, 116] width 1206 height 60
click at [671, 387] on button "Actions" at bounding box center [613, 376] width 199 height 40
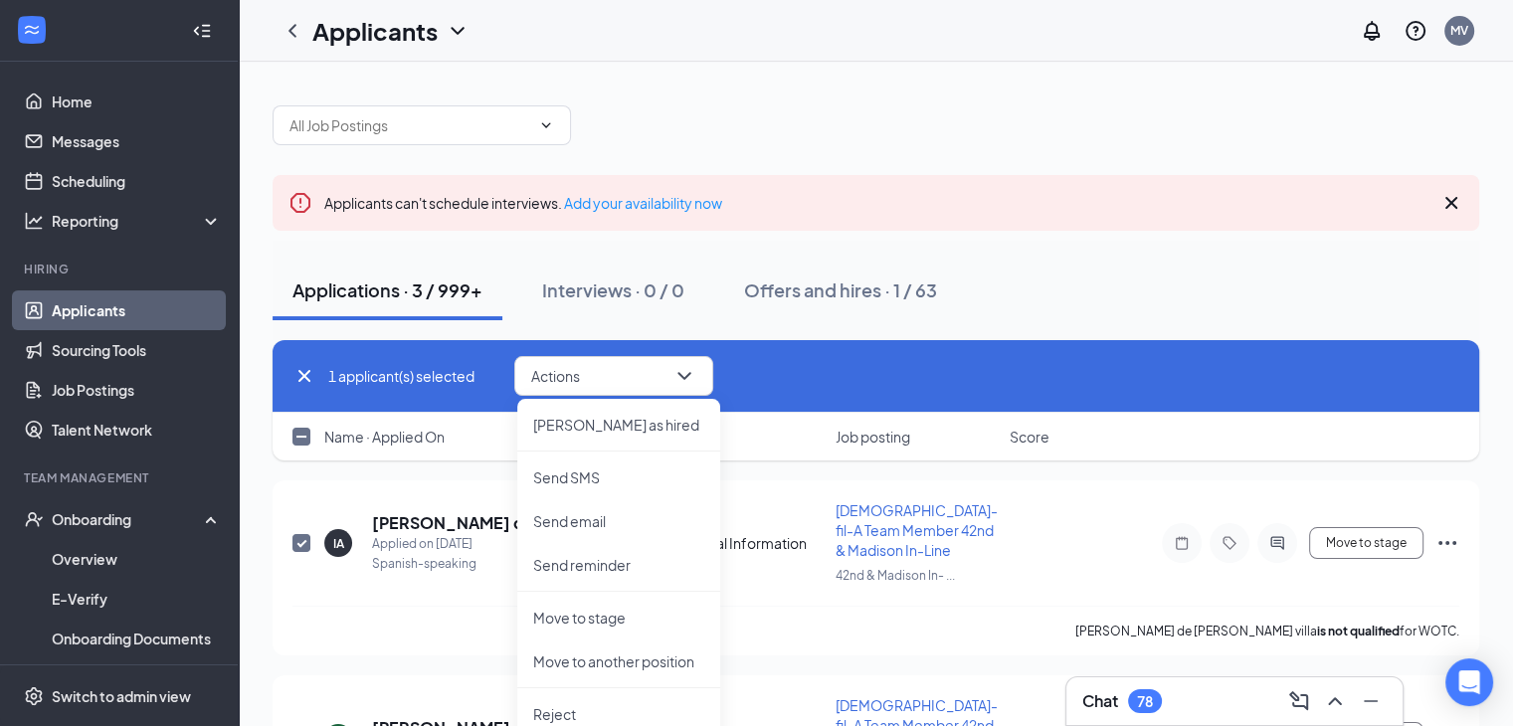
click at [997, 278] on div "Applications · 3 / 999+ Interviews · 0 / 0 Offers and hires · 1 / 63" at bounding box center [875, 291] width 1206 height 60
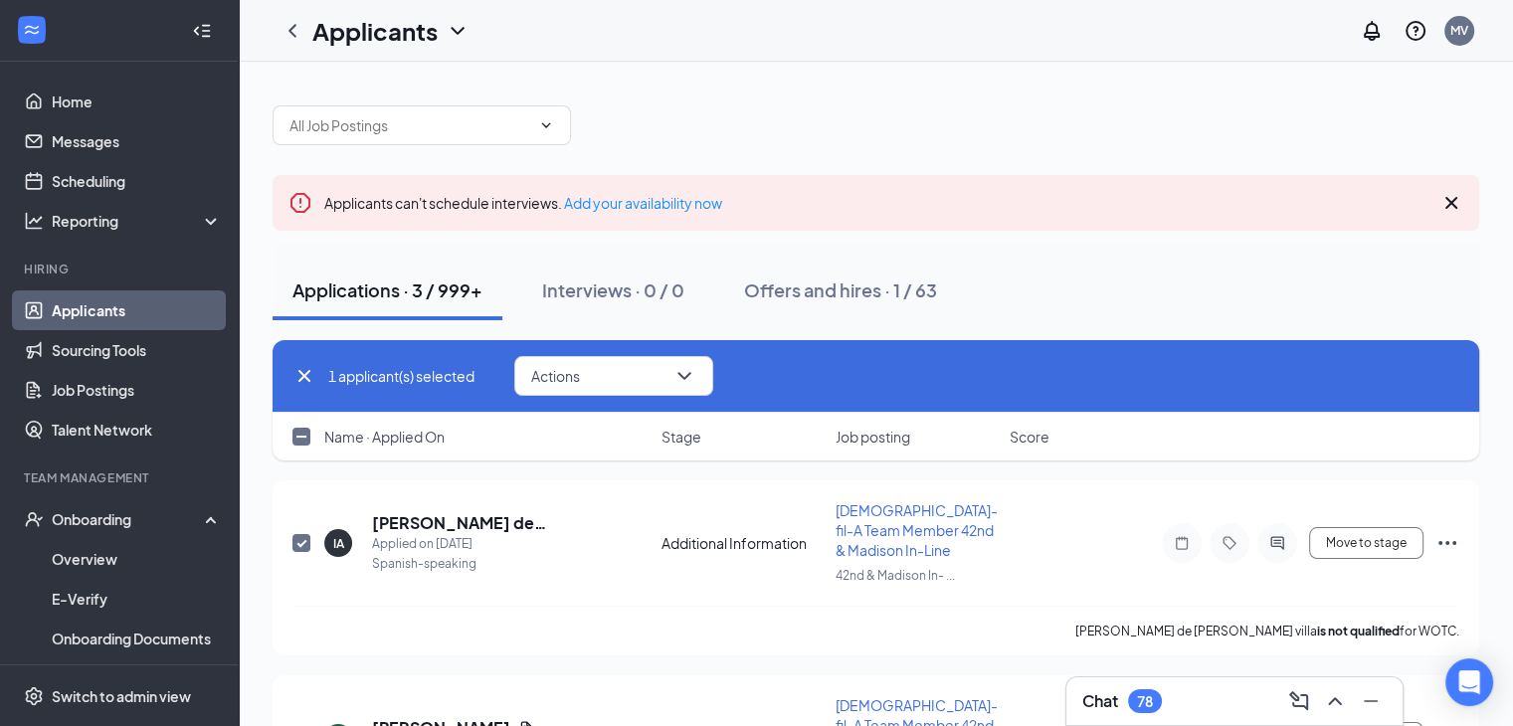
click at [997, 278] on div "Applications · 3 / 999+ Interviews · 0 / 0 Offers and hires · 1 / 63" at bounding box center [875, 291] width 1206 height 60
click at [667, 372] on button "Actions" at bounding box center [613, 376] width 199 height 40
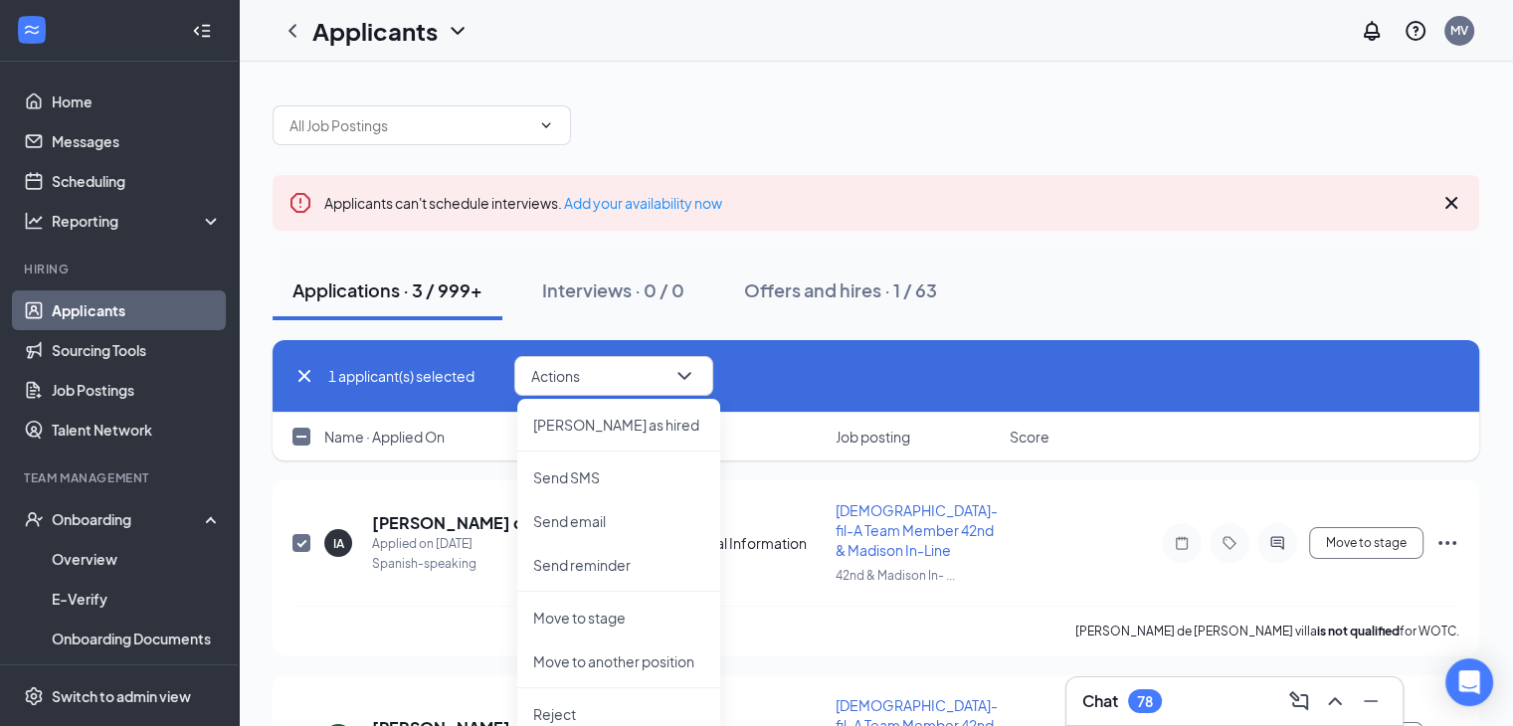
click at [1246, 279] on div "Applications · 3 / 999+ Interviews · 0 / 0 Offers and hires · 1 / 63" at bounding box center [875, 291] width 1206 height 60
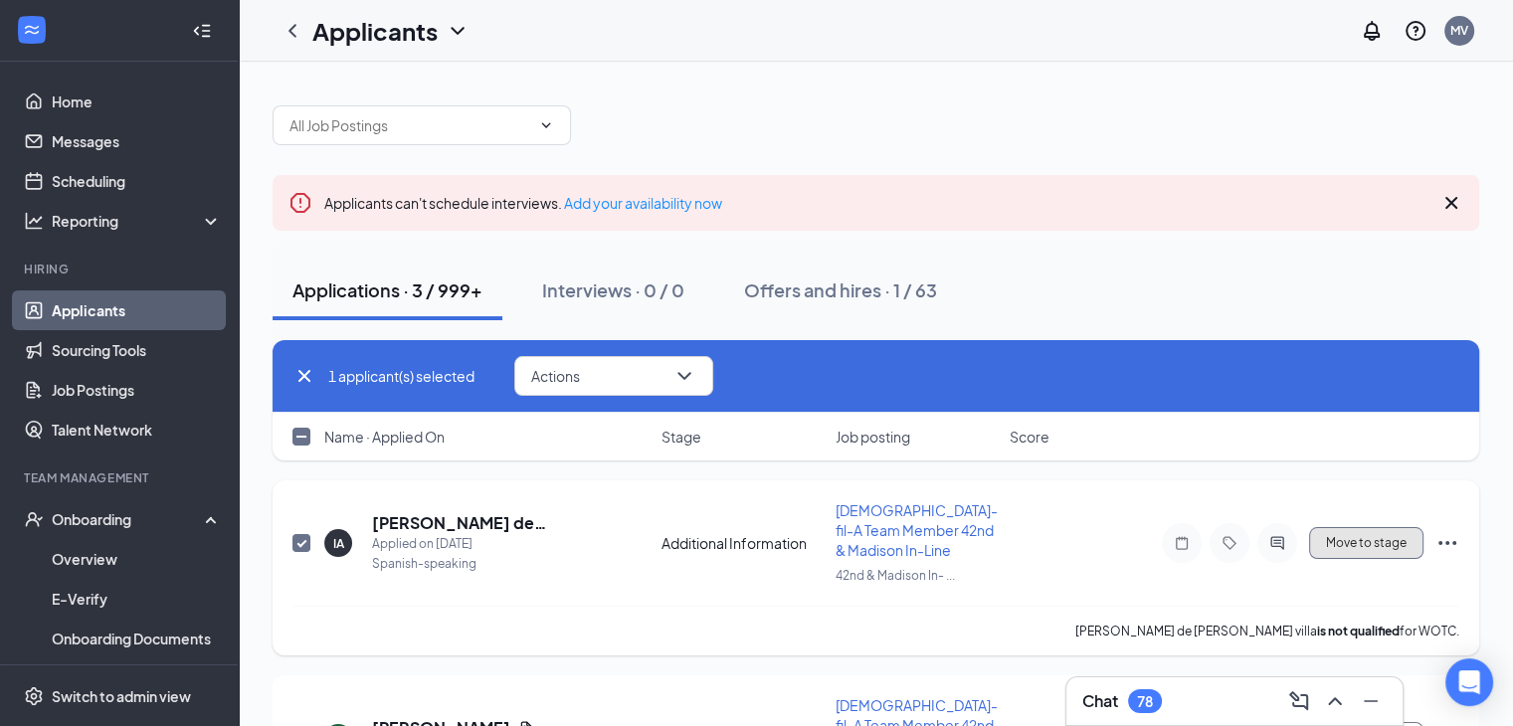
click at [1388, 540] on button "Move to stage" at bounding box center [1366, 543] width 114 height 32
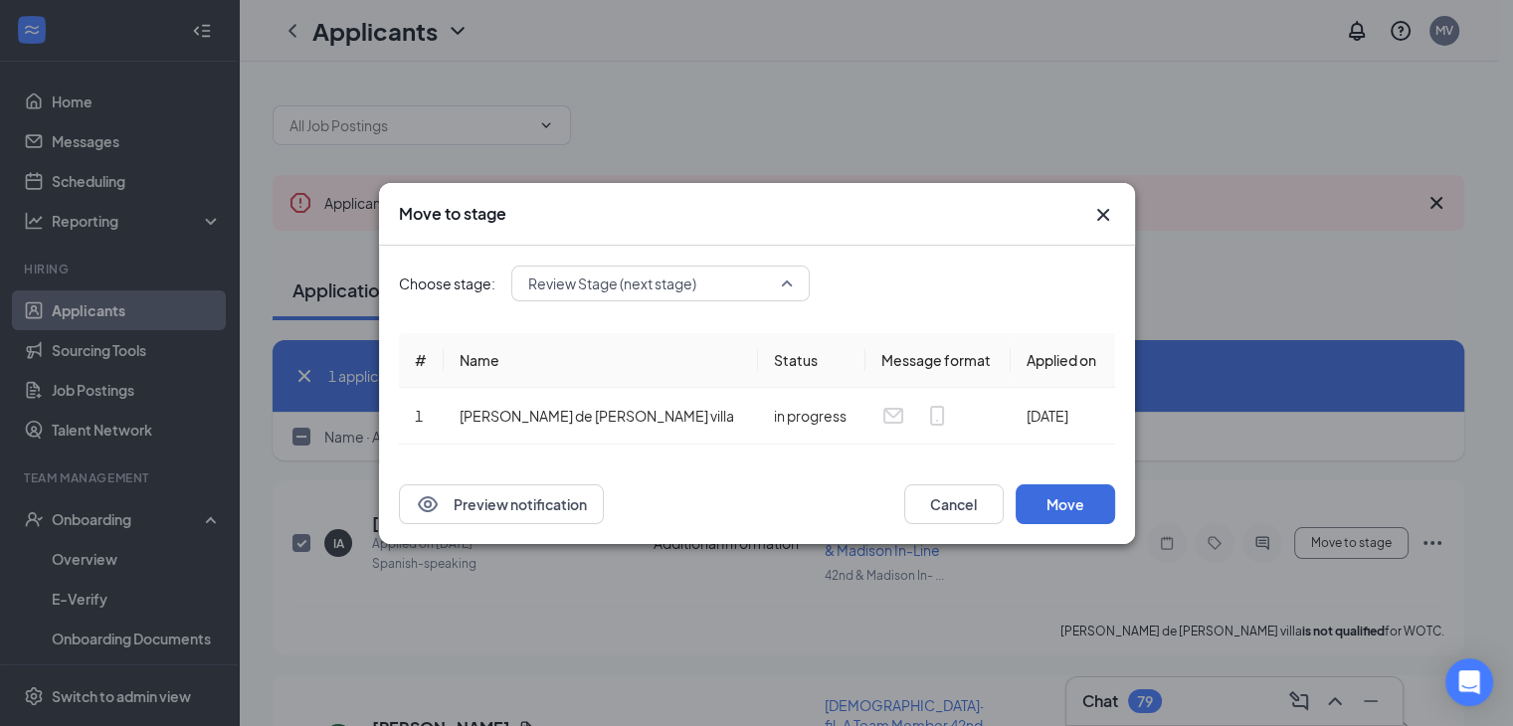
click at [779, 284] on div "Review Stage (next stage) 4044929 4044932 4044930 Application Availability Addi…" at bounding box center [660, 284] width 298 height 36
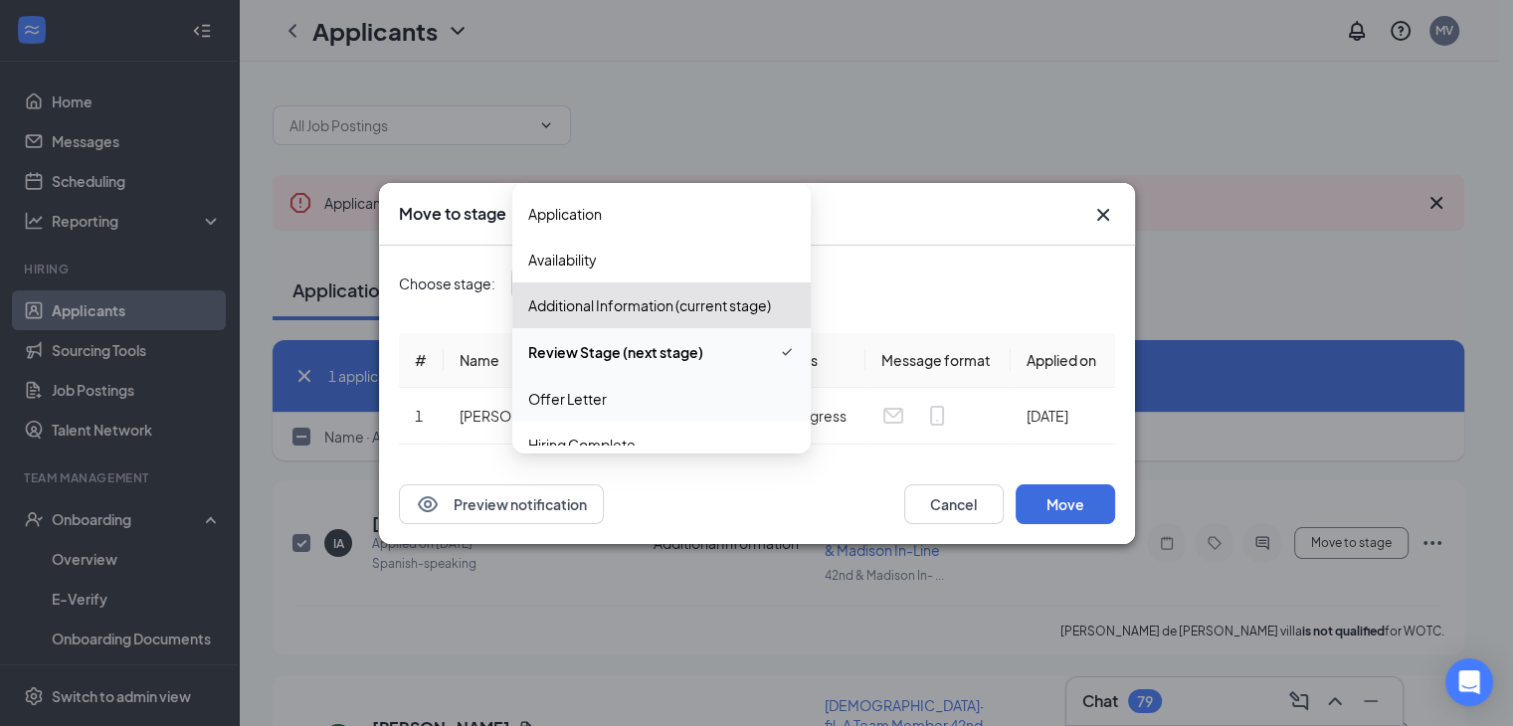
click at [599, 395] on span "Offer Letter" at bounding box center [567, 399] width 79 height 22
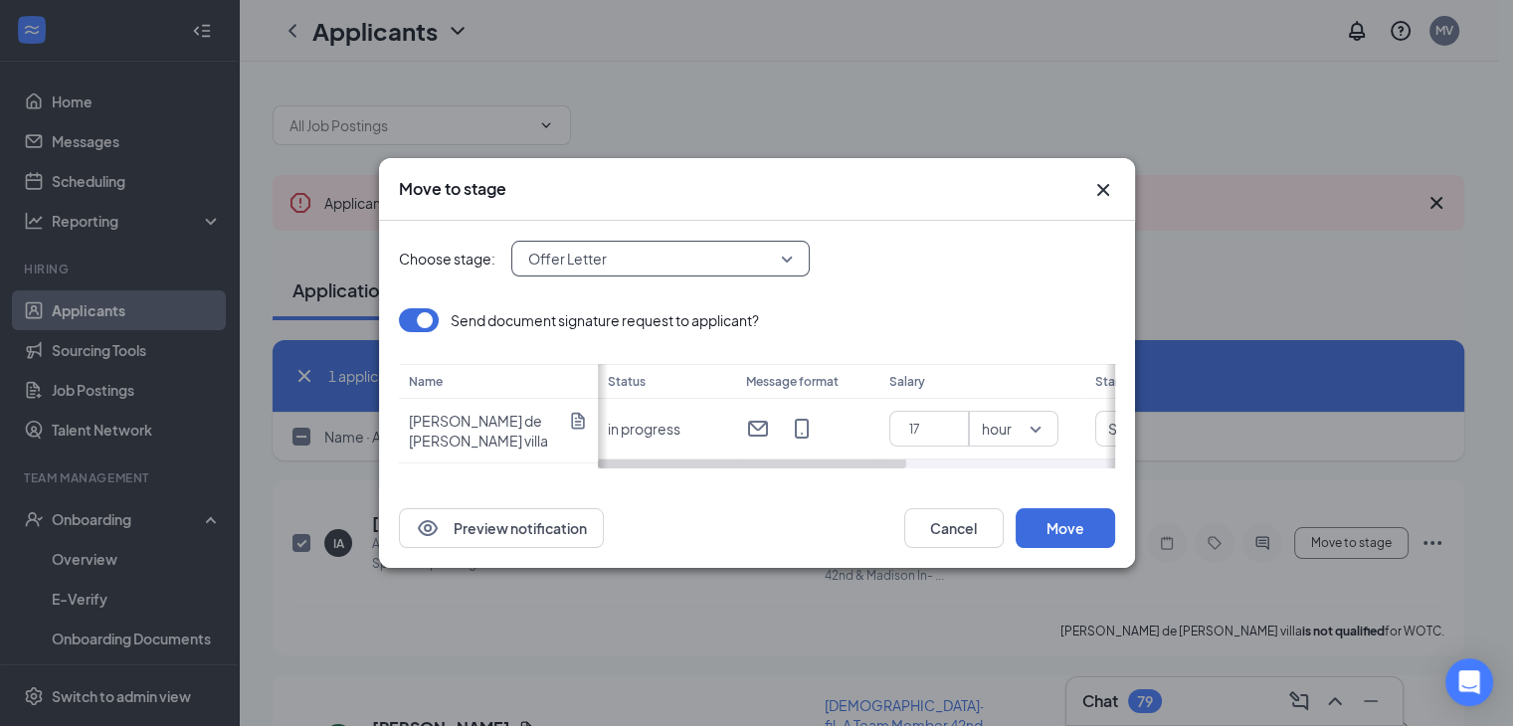
click at [1106, 417] on div at bounding box center [1110, 416] width 10 height 104
drag, startPoint x: 1137, startPoint y: 461, endPoint x: 1158, endPoint y: 463, distance: 21.0
click at [1158, 463] on div "Move to stage Choose stage: Offer Letter 4044932 4044930 4044931 Application Av…" at bounding box center [756, 363] width 1513 height 726
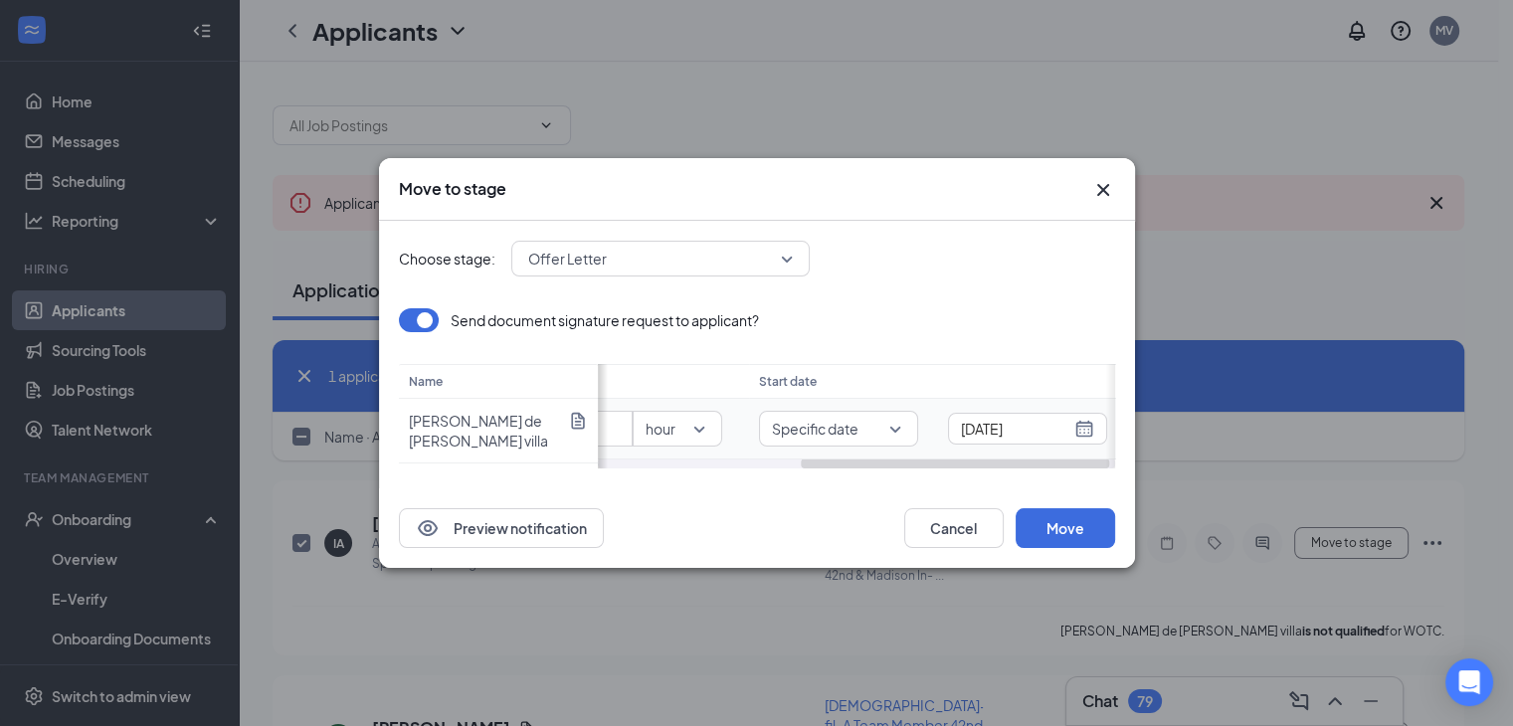
scroll to position [0, 348]
drag, startPoint x: 865, startPoint y: 460, endPoint x: 1017, endPoint y: 462, distance: 152.2
click at [1017, 462] on div at bounding box center [912, 463] width 309 height 10
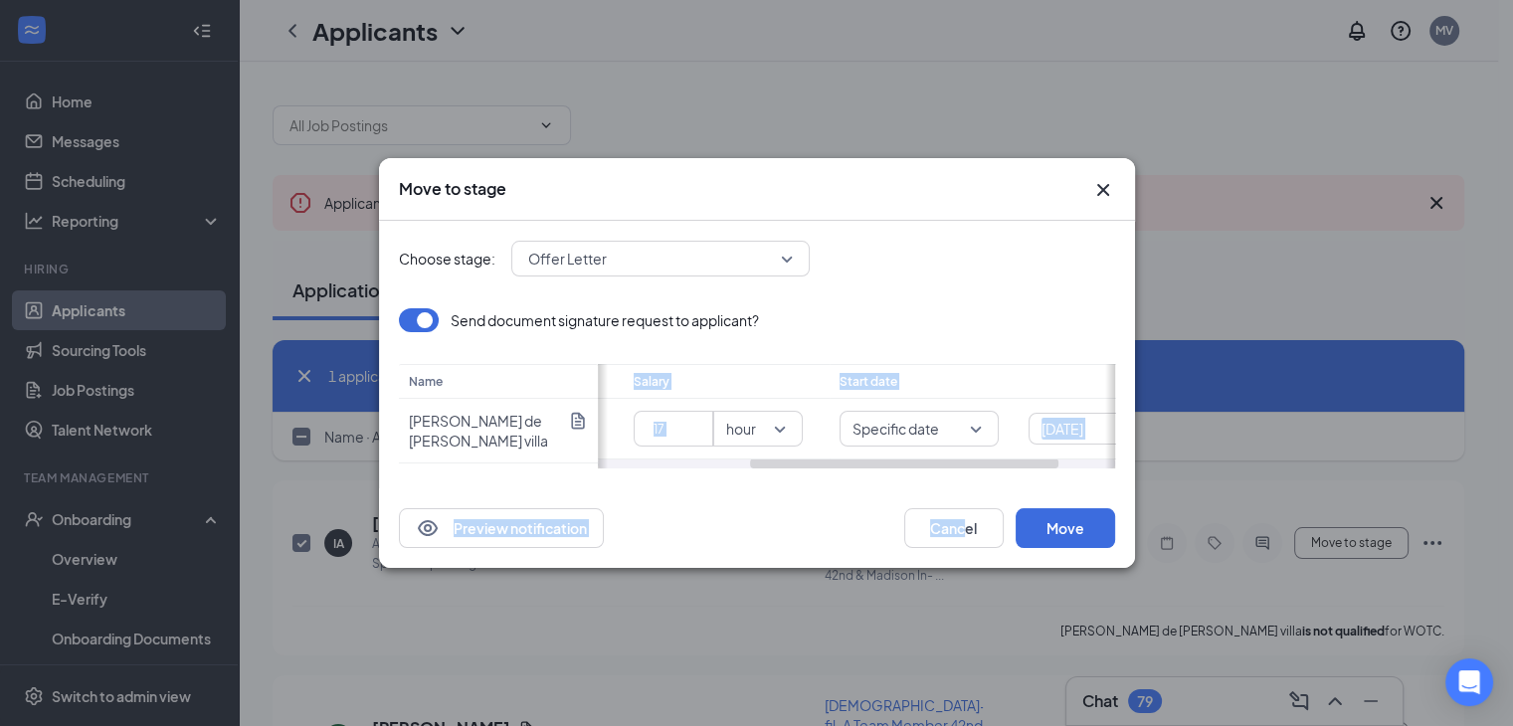
scroll to position [0, 255]
click at [1060, 530] on button "Move" at bounding box center [1064, 528] width 99 height 40
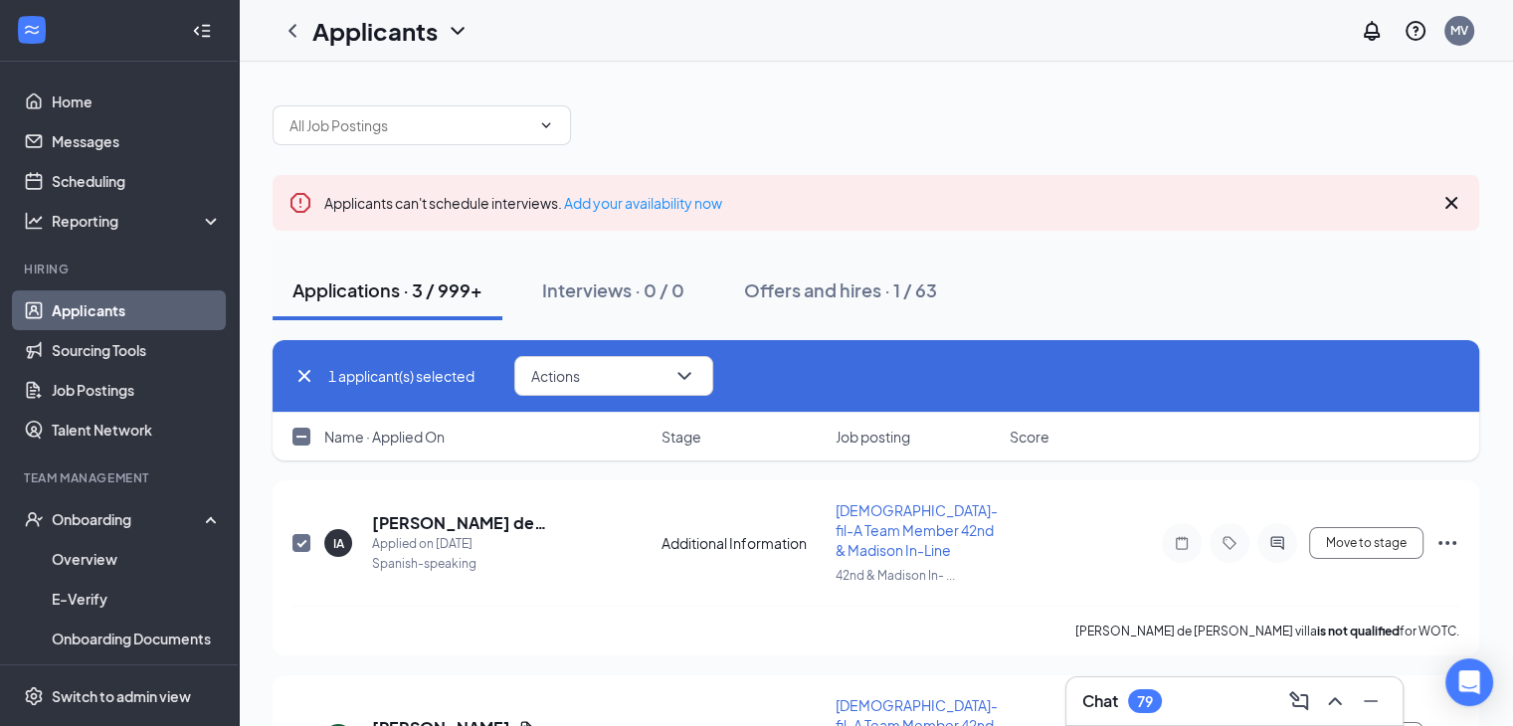
checkbox input "false"
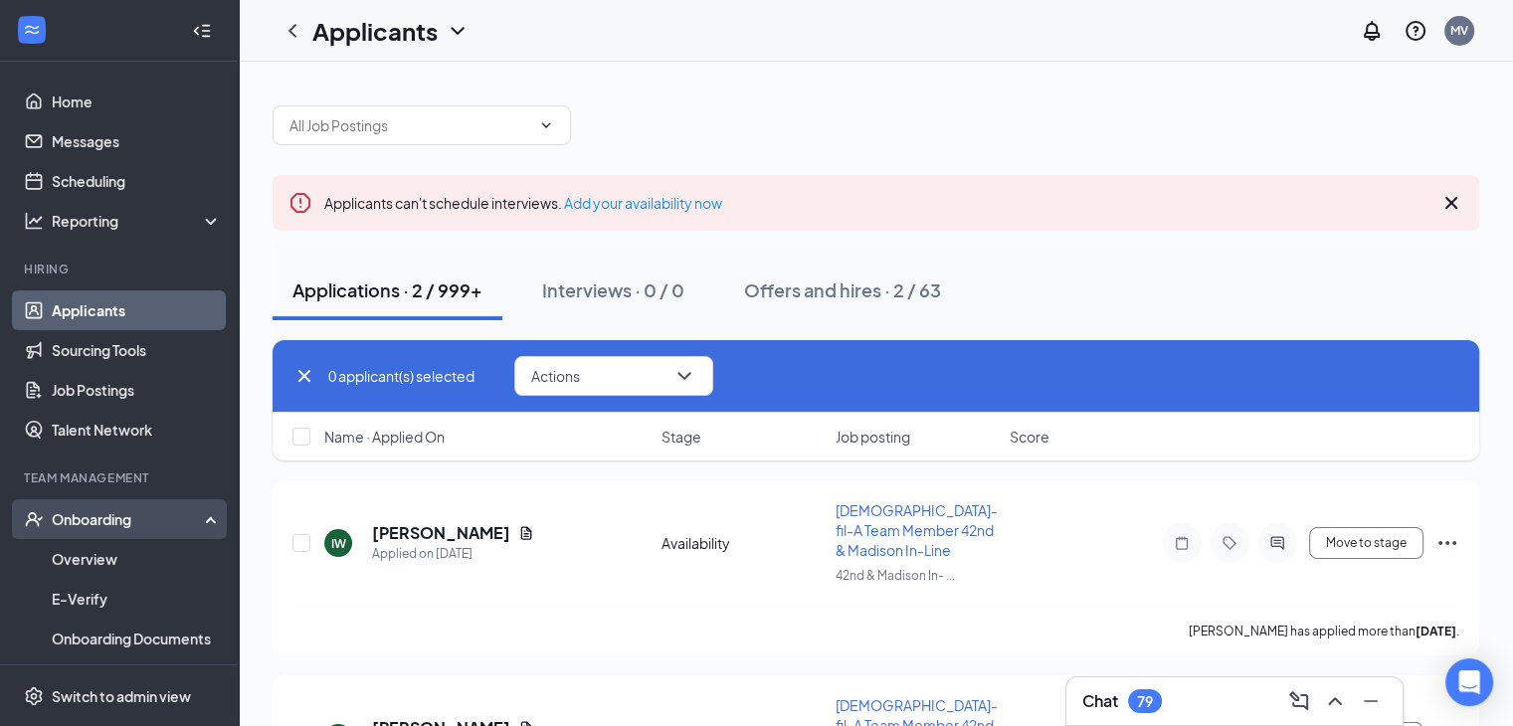
click at [101, 514] on div "Onboarding" at bounding box center [128, 519] width 153 height 20
click at [107, 511] on div "Onboarding" at bounding box center [128, 519] width 153 height 20
click at [99, 565] on link "Overview" at bounding box center [137, 559] width 170 height 40
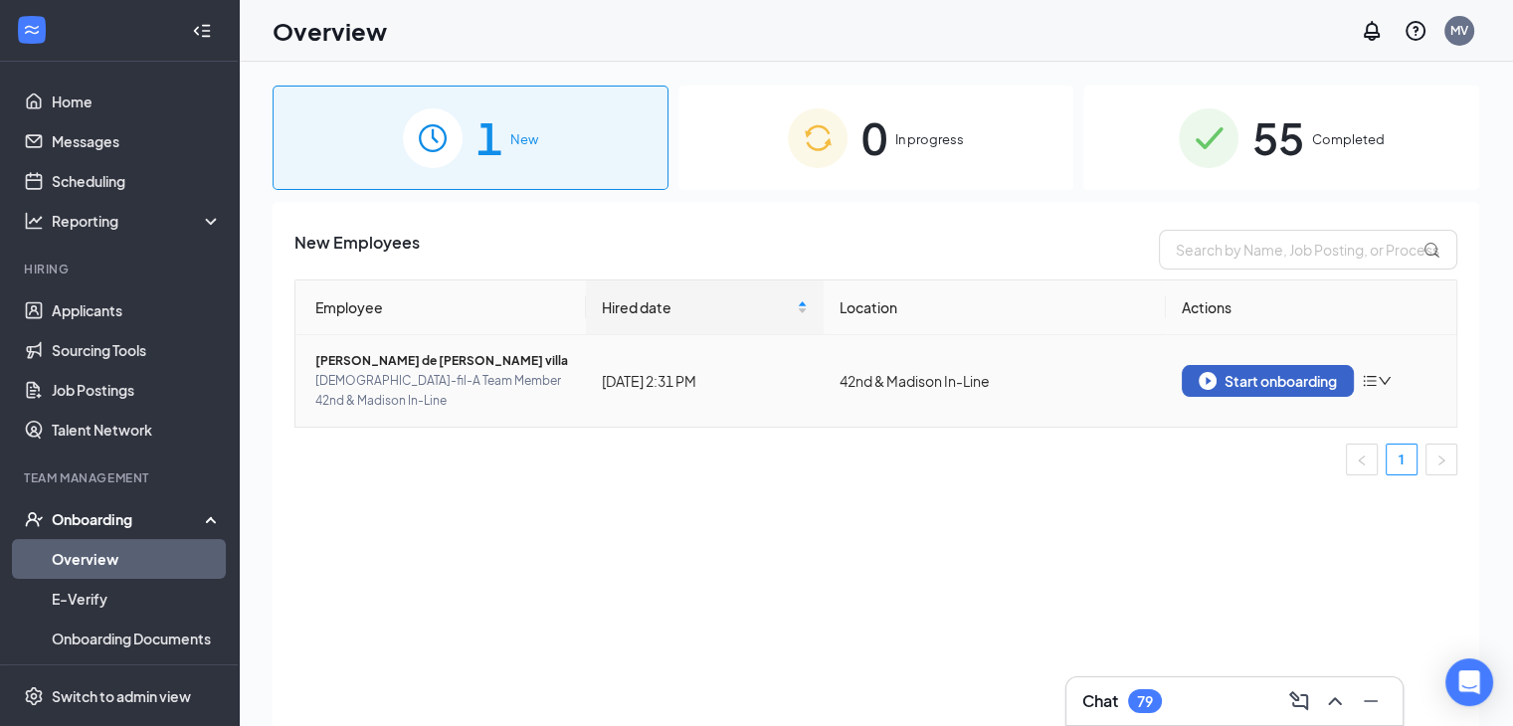
click at [1267, 379] on div "Start onboarding" at bounding box center [1267, 381] width 138 height 18
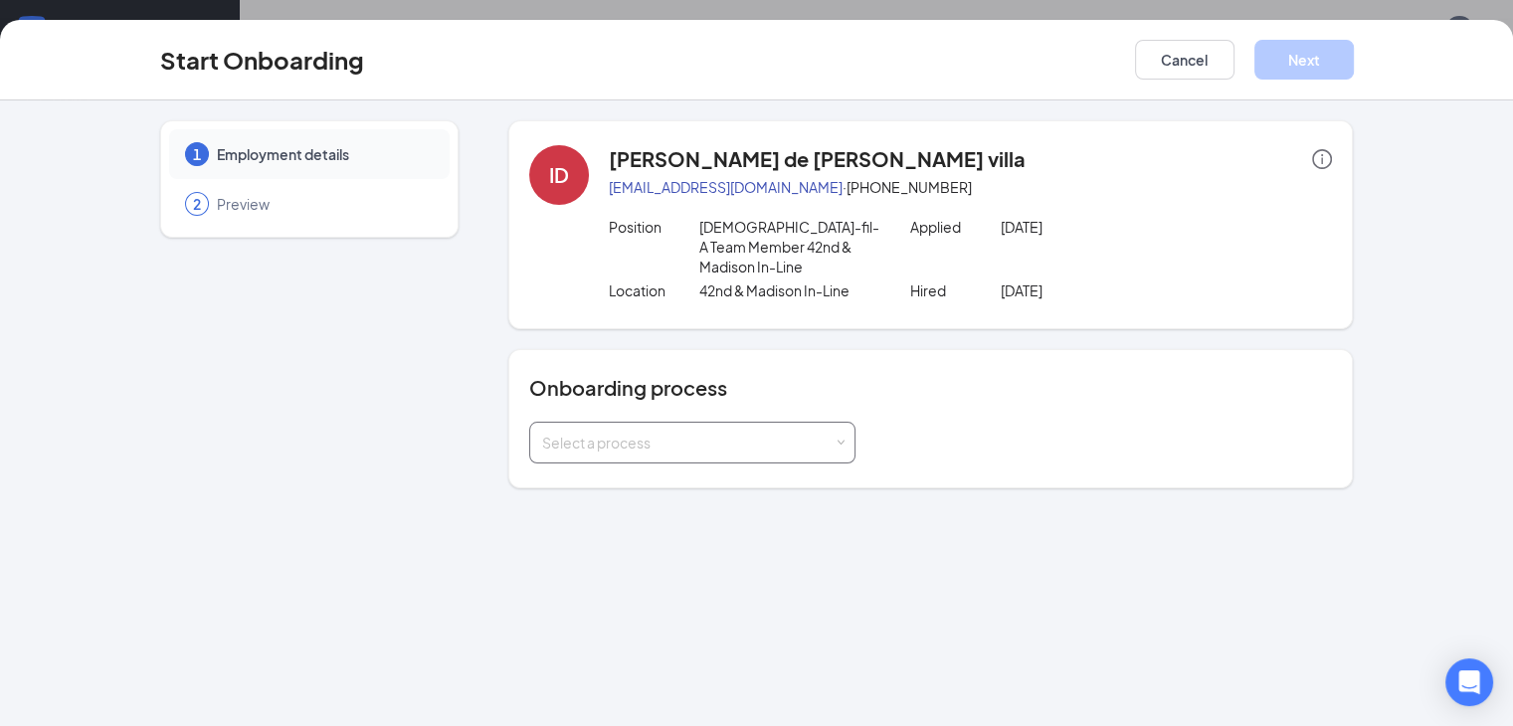
click at [779, 433] on div "Select a process" at bounding box center [687, 443] width 291 height 20
click at [669, 467] on span "Sign Onboarding Documents" at bounding box center [580, 463] width 189 height 18
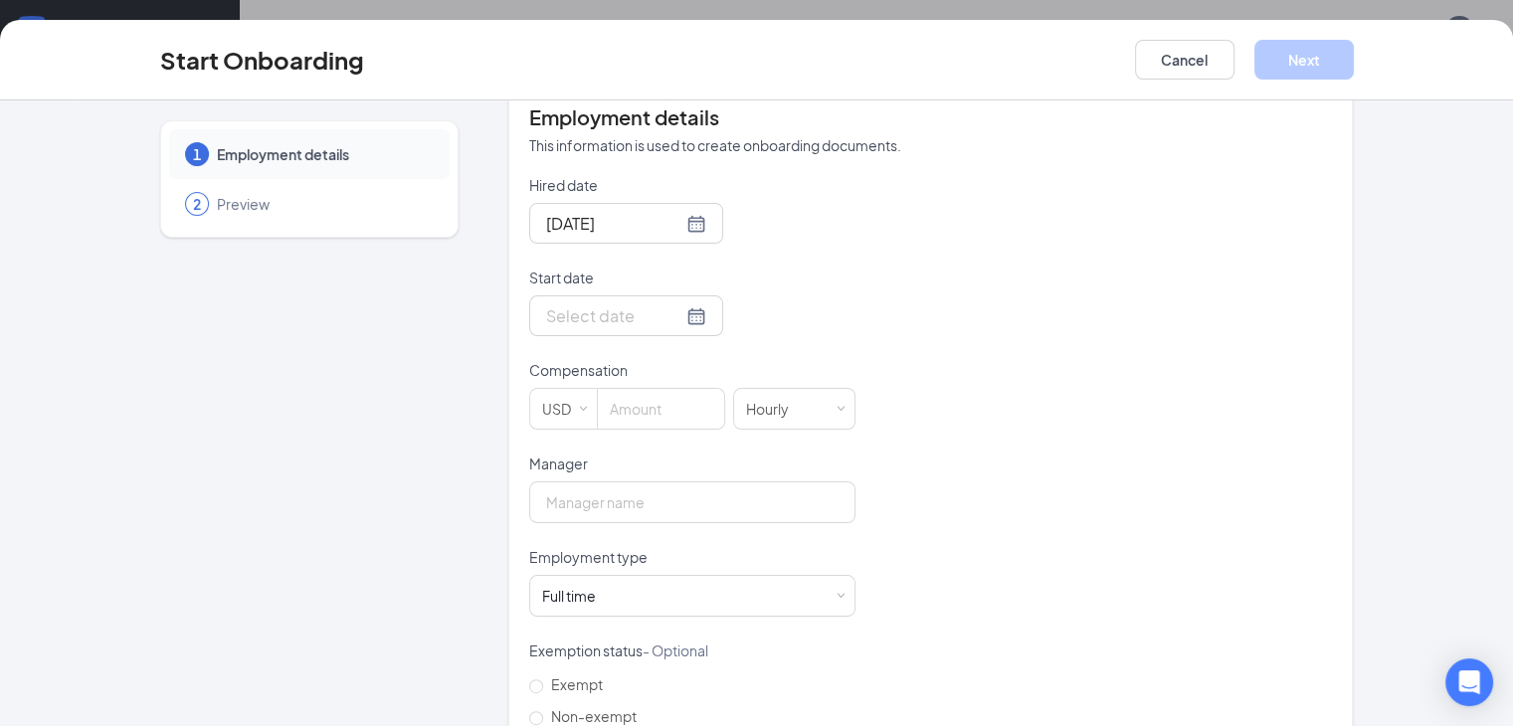
scroll to position [432, 0]
click at [627, 301] on div at bounding box center [626, 313] width 160 height 25
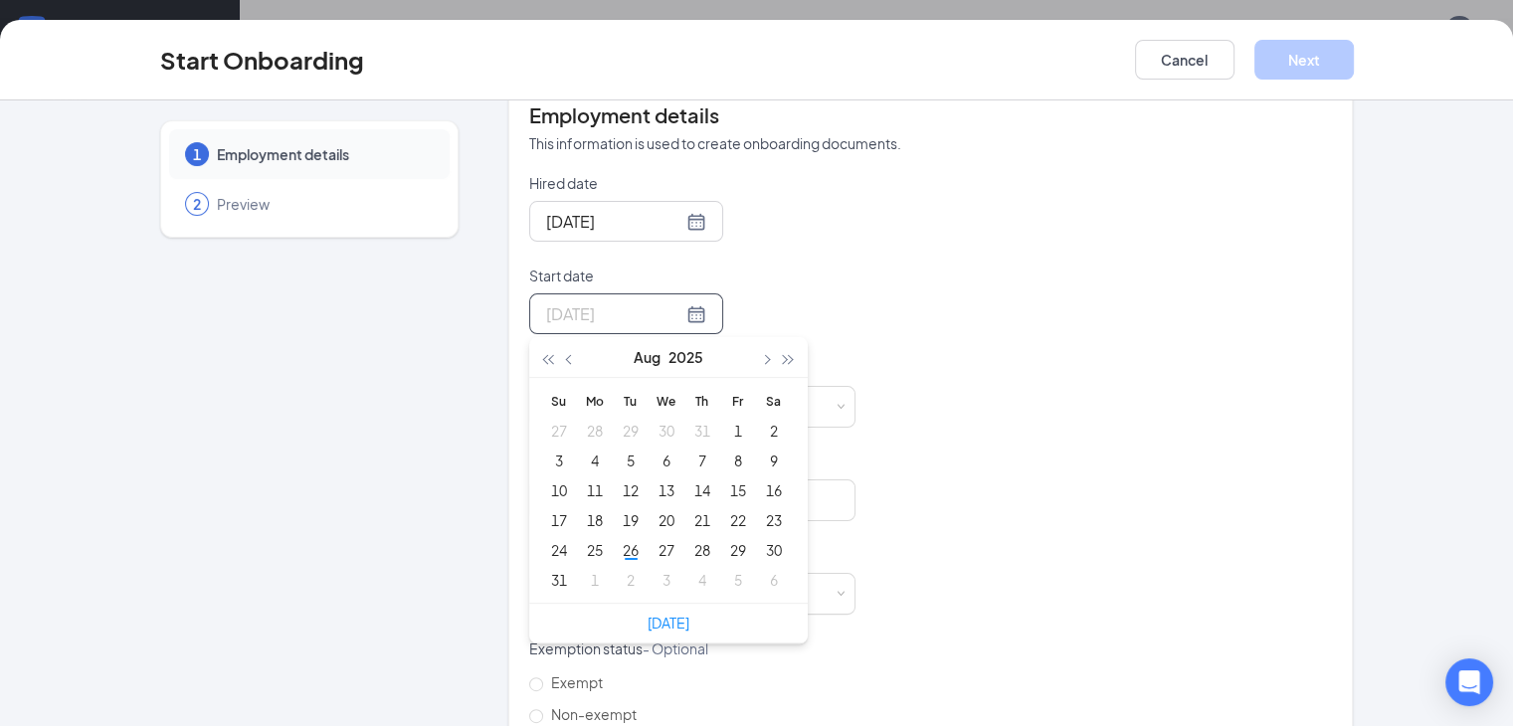
type input "[DATE]"
click at [755, 345] on button "button" at bounding box center [766, 357] width 22 height 40
type input "[DATE]"
click at [583, 419] on div "1" at bounding box center [595, 431] width 24 height 24
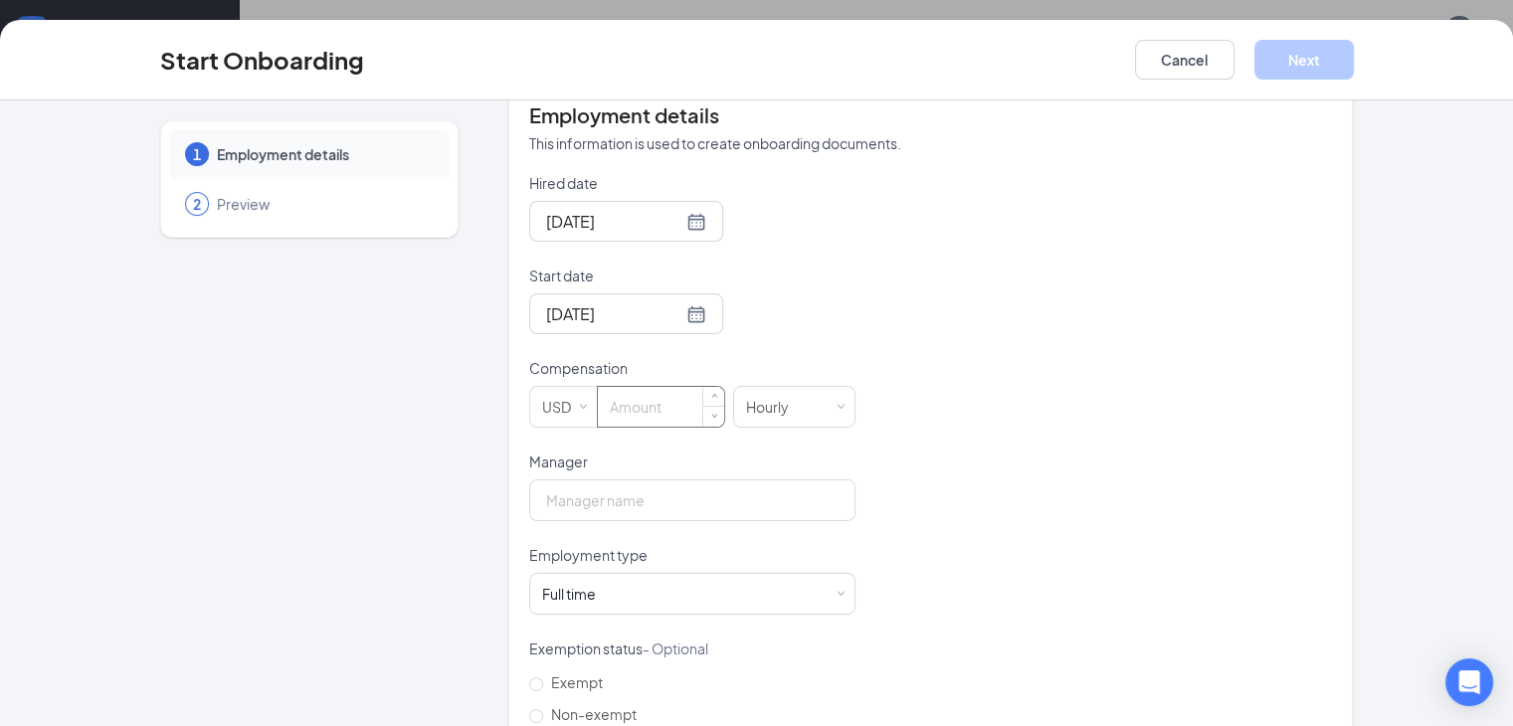
click at [630, 387] on input at bounding box center [661, 407] width 126 height 40
type input "17"
click at [589, 482] on input "Manager" at bounding box center [692, 500] width 326 height 42
type input "[PERSON_NAME]"
click at [835, 590] on span at bounding box center [839, 594] width 9 height 9
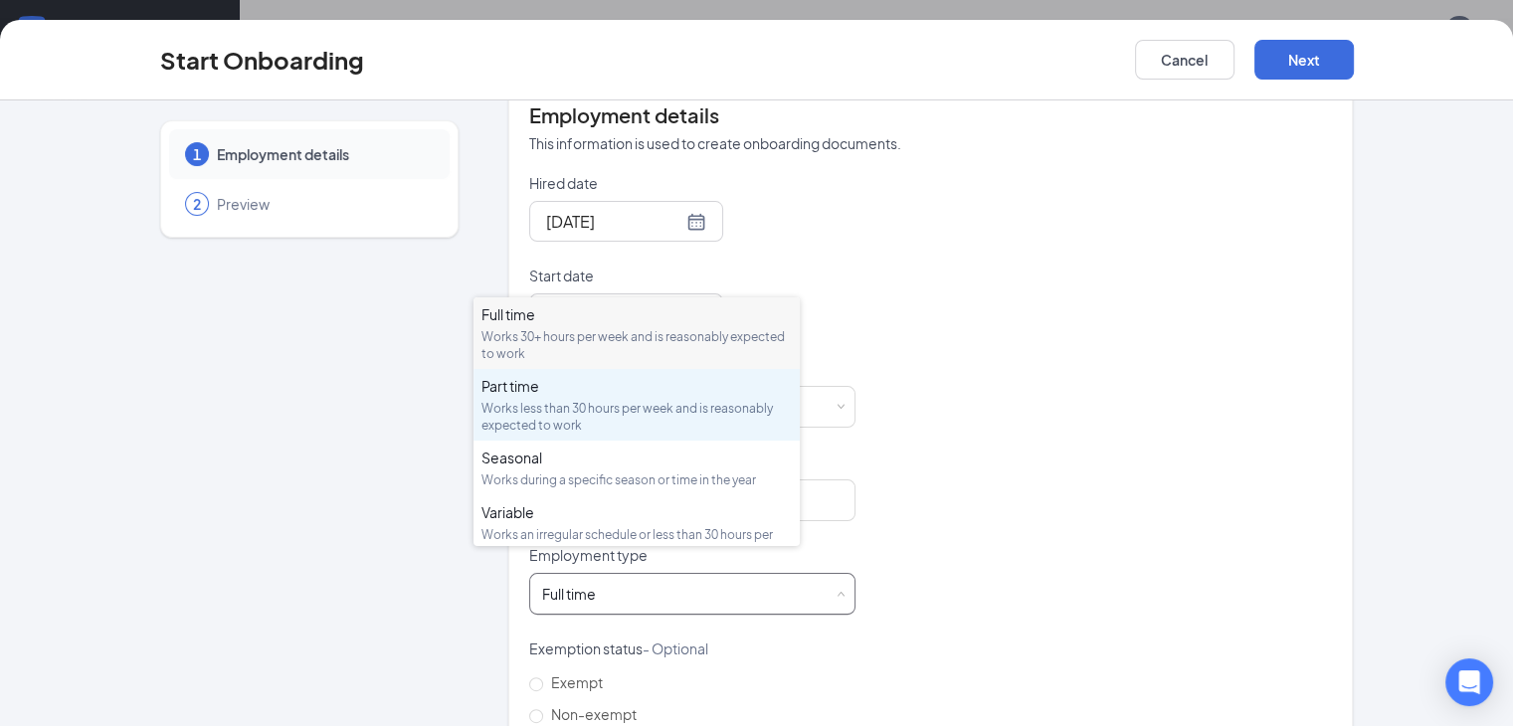
click at [582, 402] on div "Works less than 30 hours per week and is reasonably expected to work" at bounding box center [636, 417] width 310 height 34
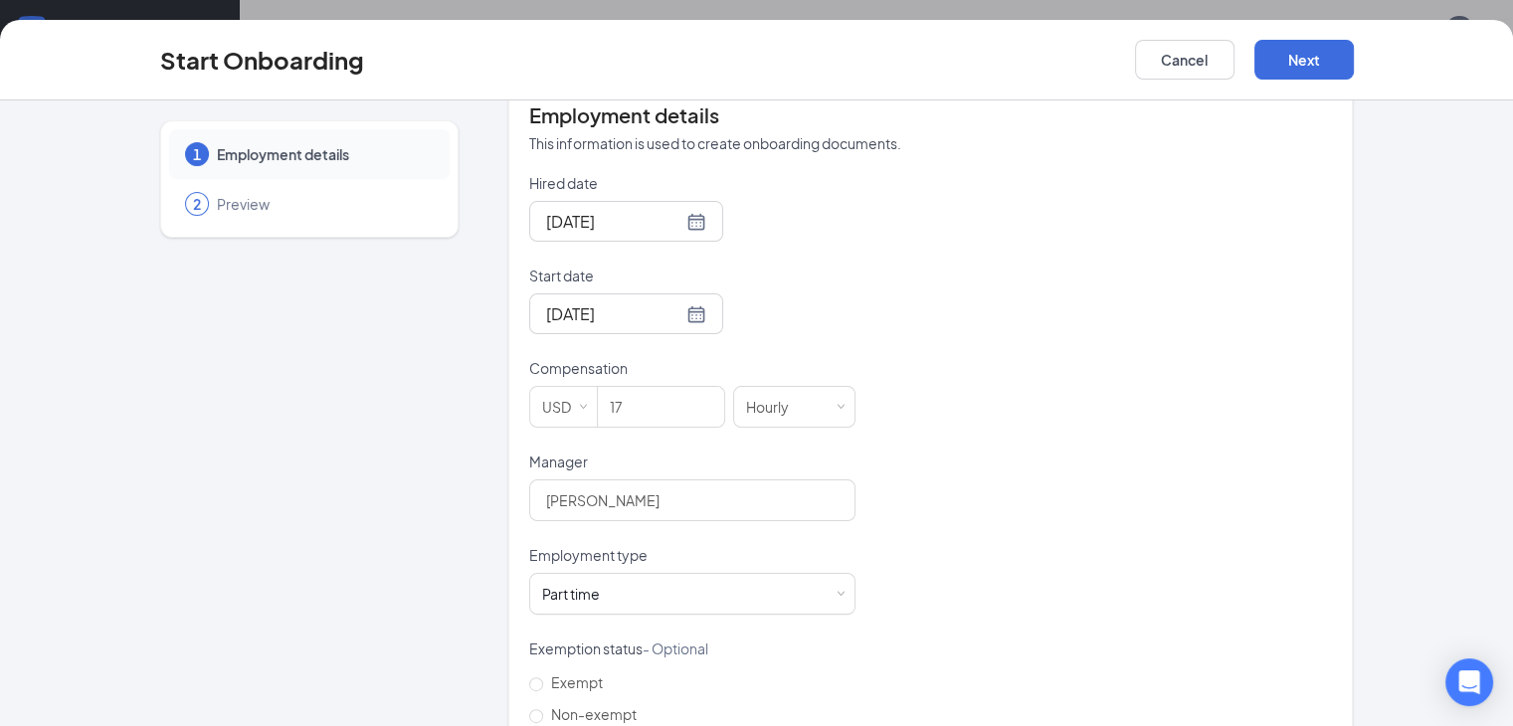
scroll to position [552, 0]
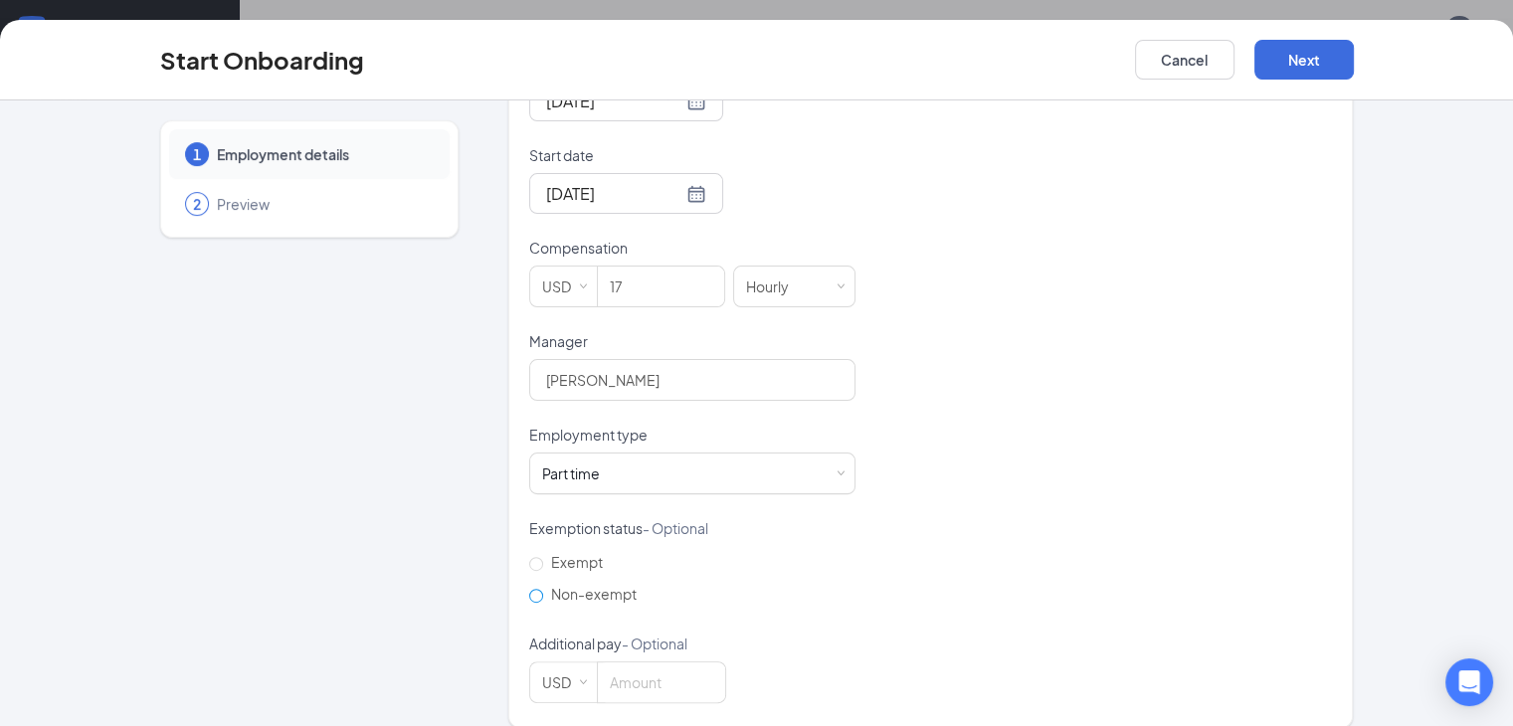
click at [529, 589] on input "Non-exempt" at bounding box center [536, 596] width 14 height 14
radio input "true"
click at [1353, 62] on button "Next" at bounding box center [1303, 60] width 99 height 40
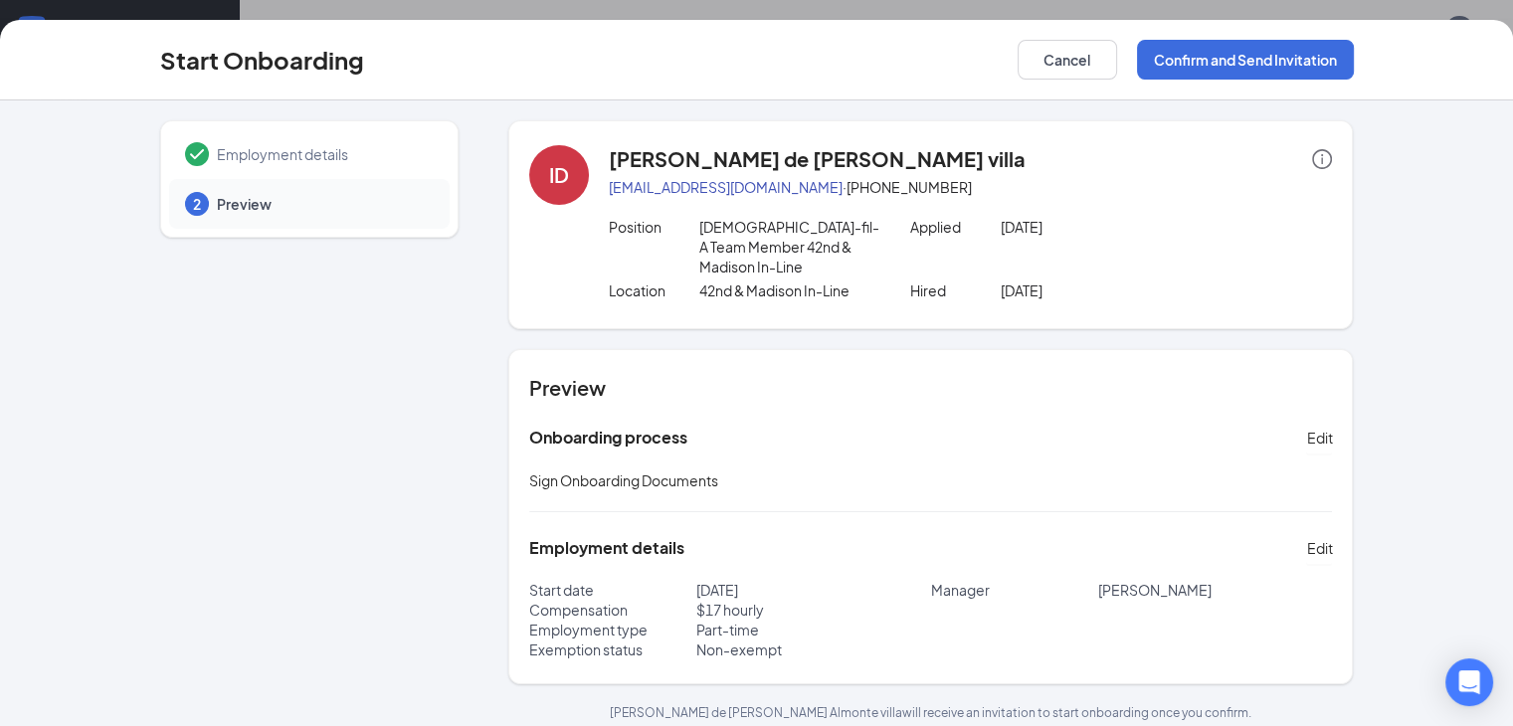
scroll to position [90, 0]
click at [1353, 67] on button "Confirm and Send Invitation" at bounding box center [1245, 60] width 217 height 40
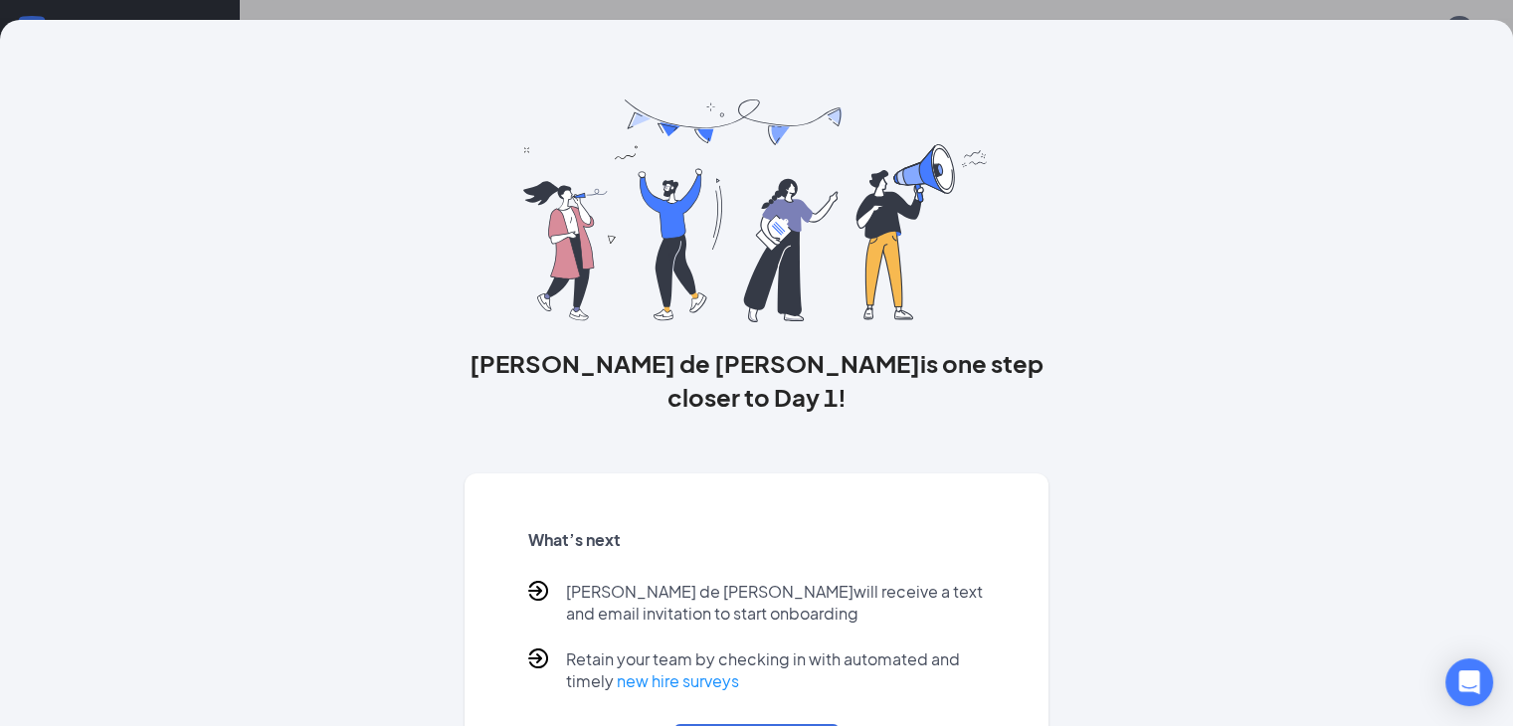
scroll to position [86, 0]
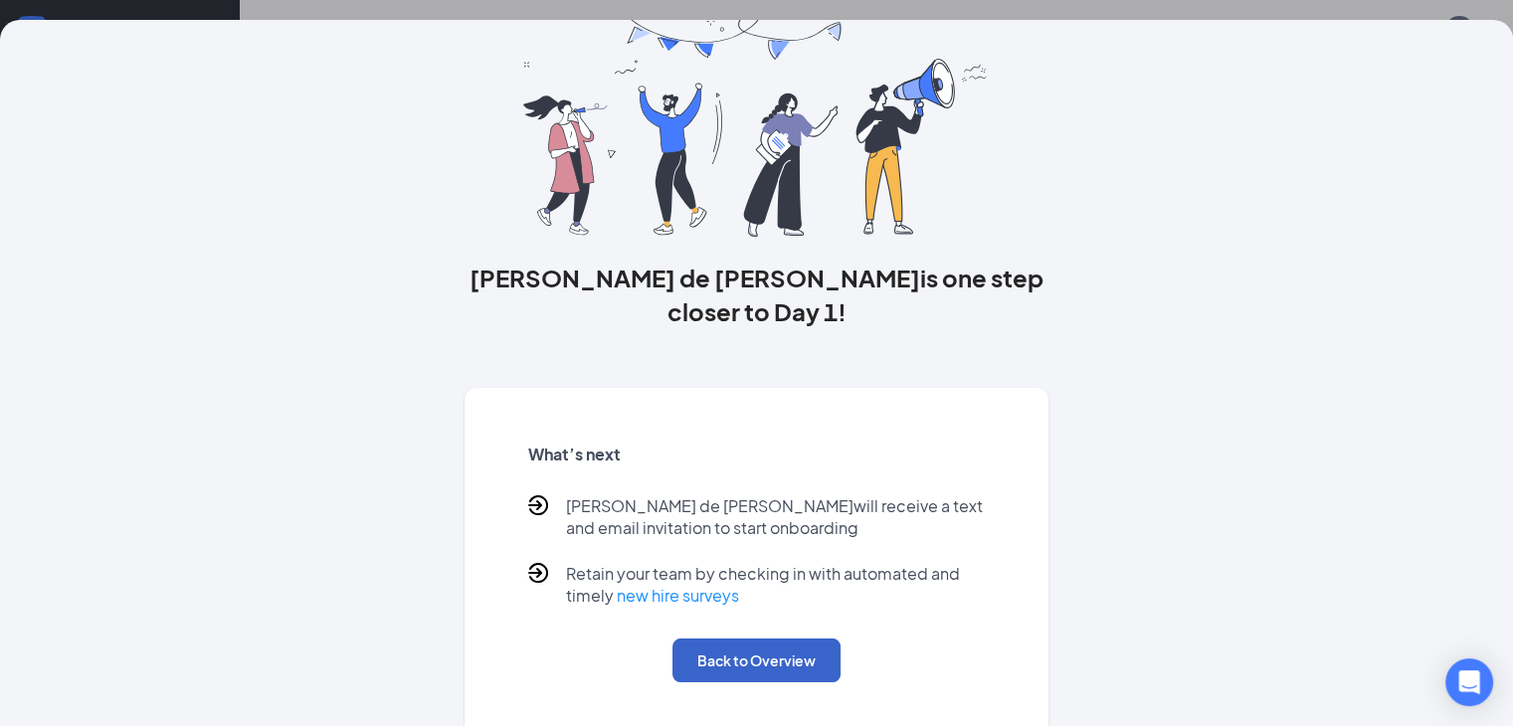
click at [698, 644] on button "Back to Overview" at bounding box center [756, 660] width 168 height 44
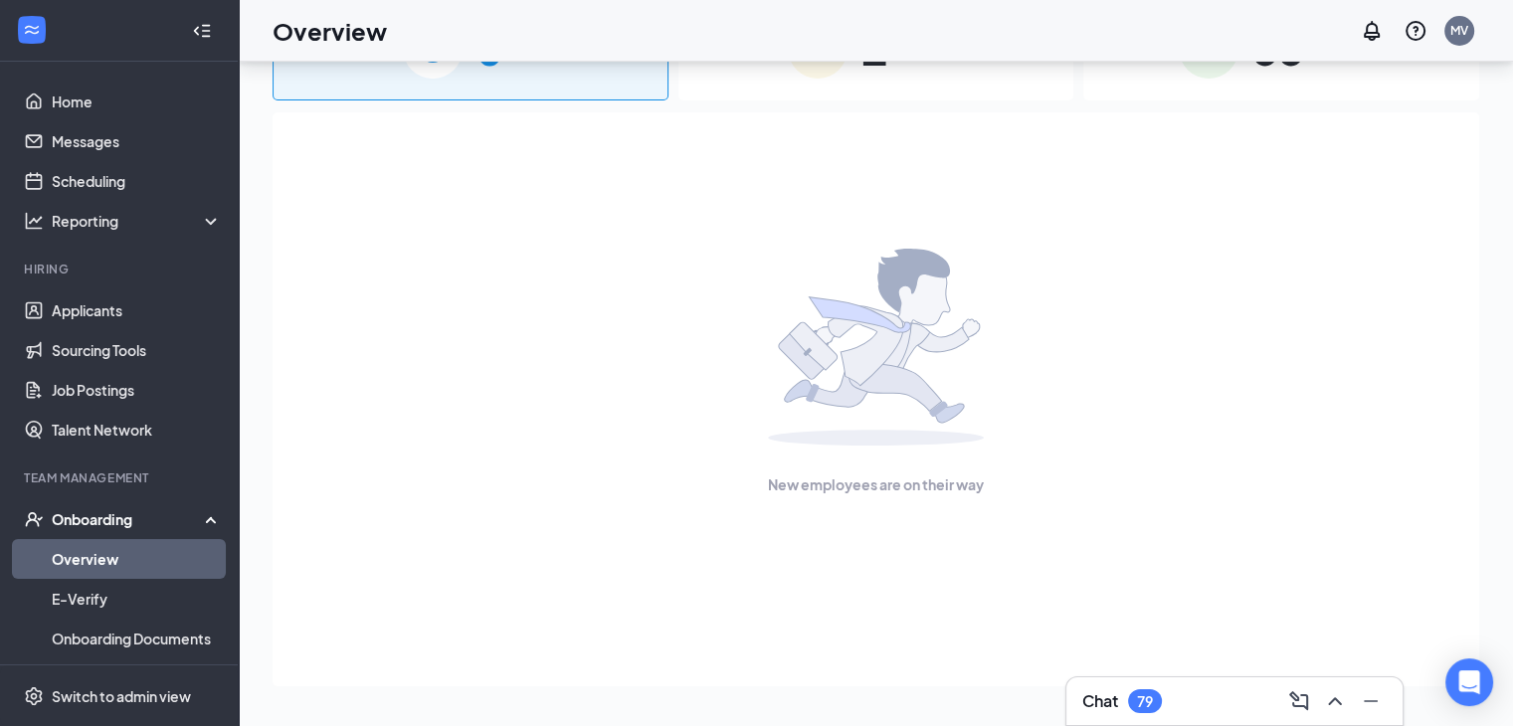
scroll to position [0, 0]
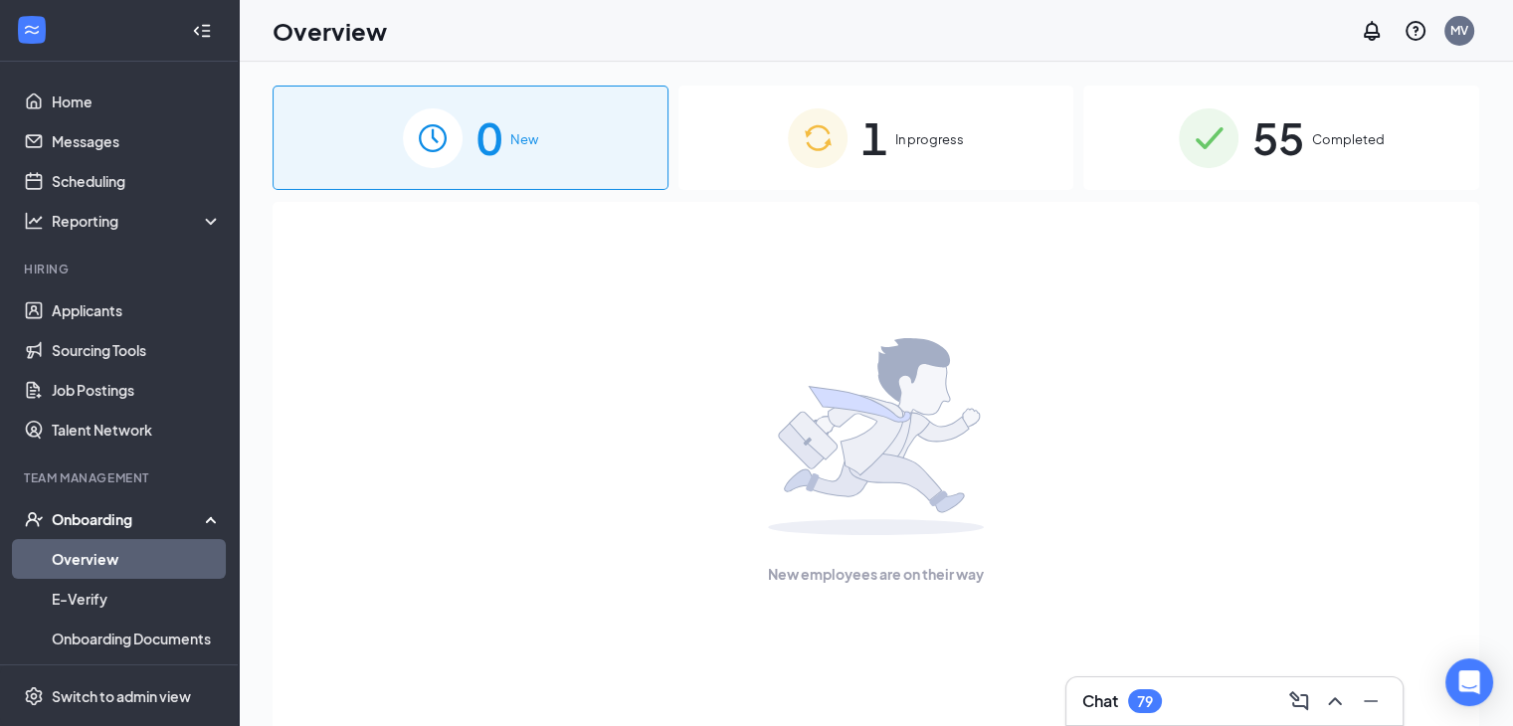
click at [931, 138] on span "In progress" at bounding box center [929, 139] width 69 height 20
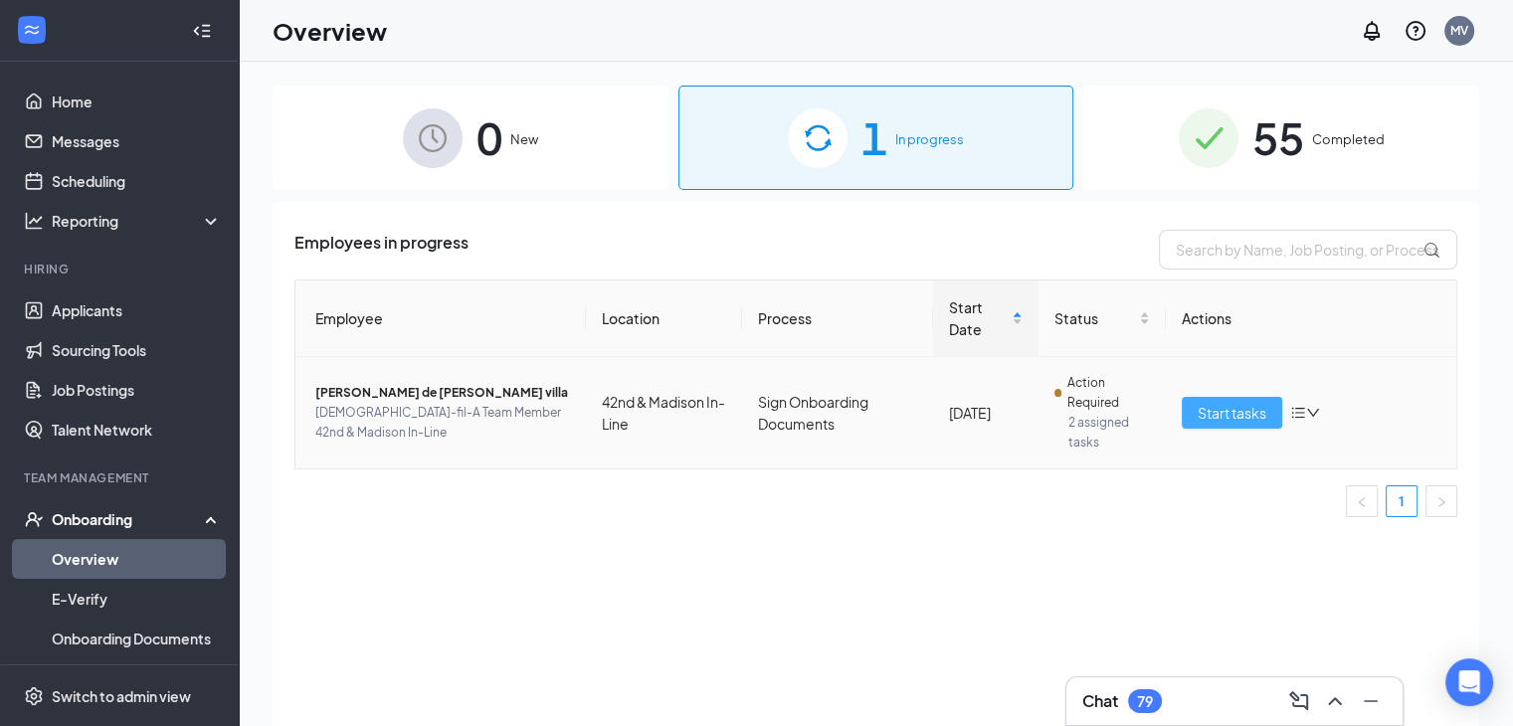
click at [1232, 415] on span "Start tasks" at bounding box center [1231, 413] width 69 height 22
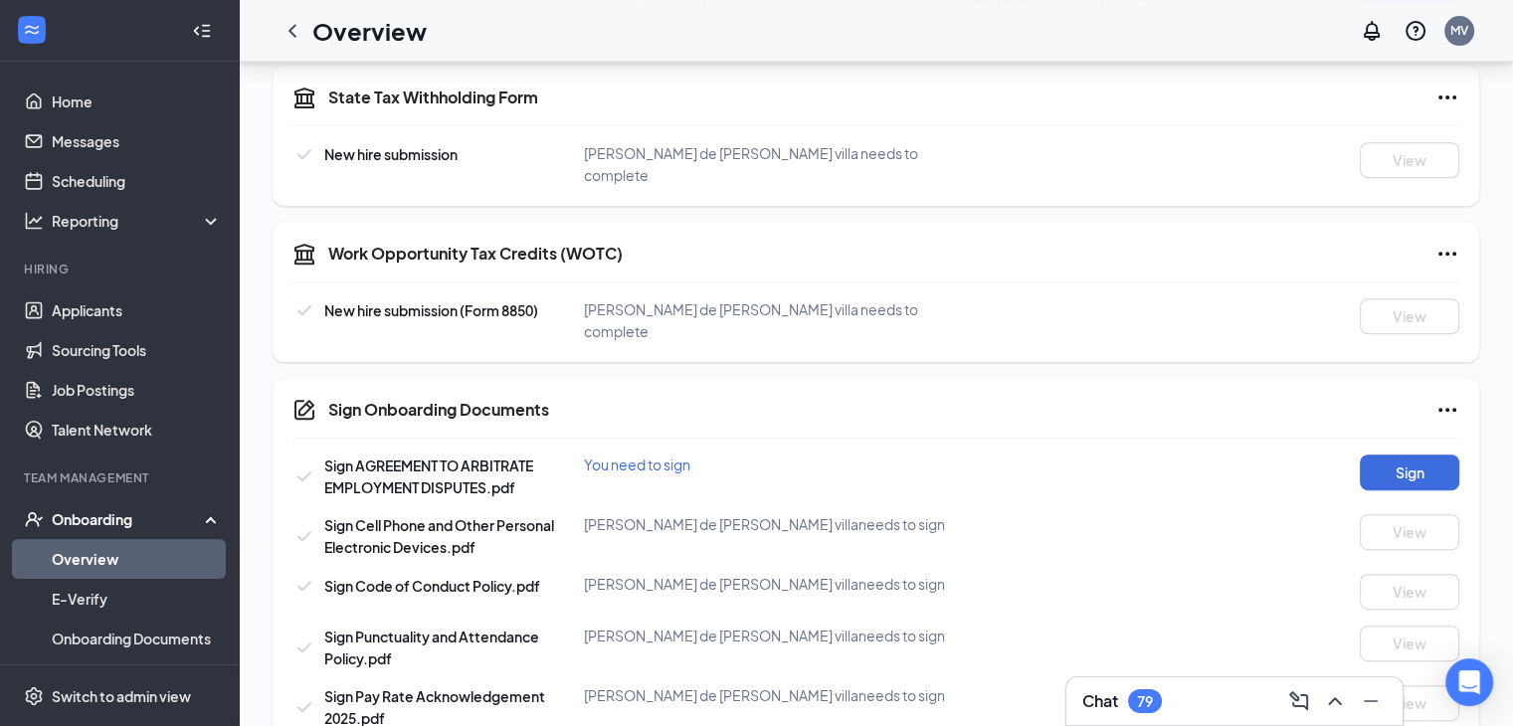
scroll to position [835, 0]
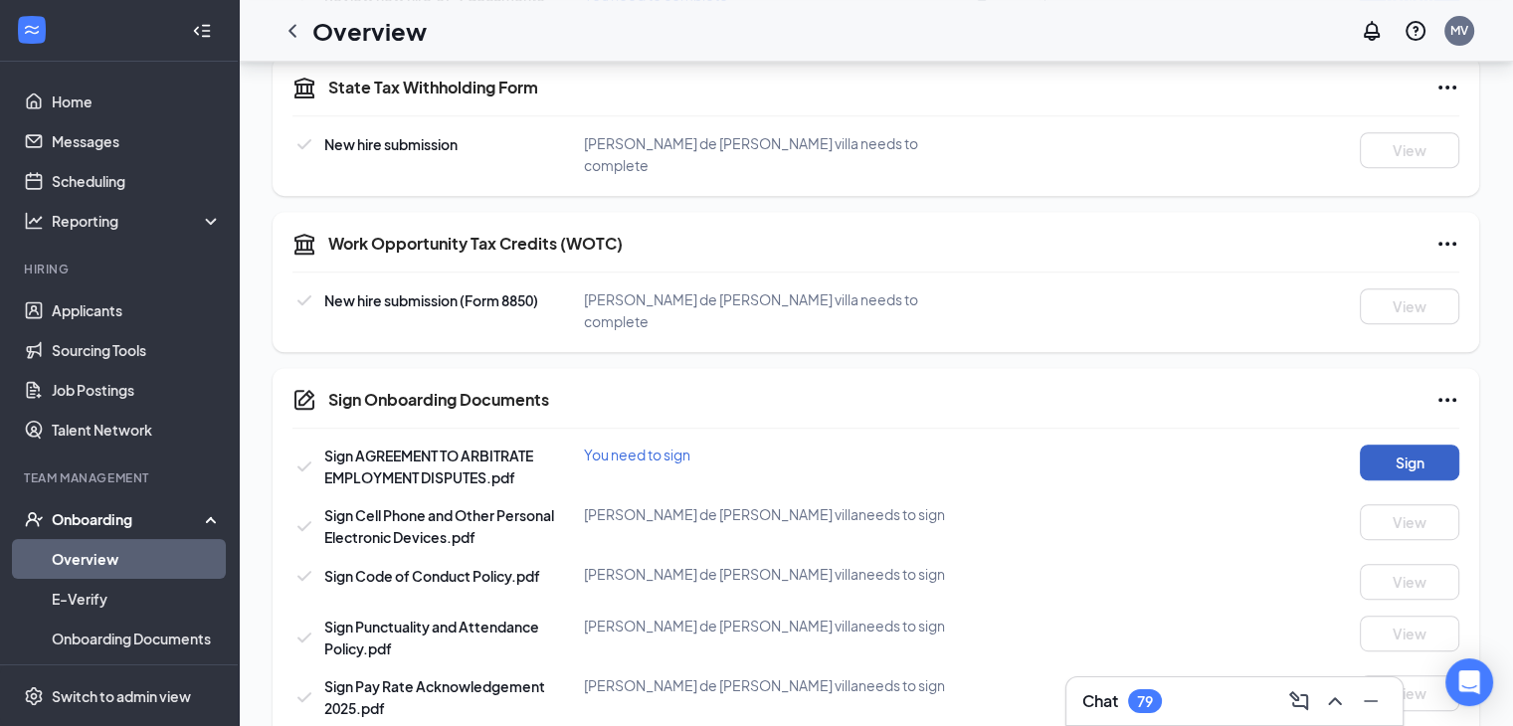
click at [1389, 445] on button "Sign" at bounding box center [1408, 463] width 99 height 36
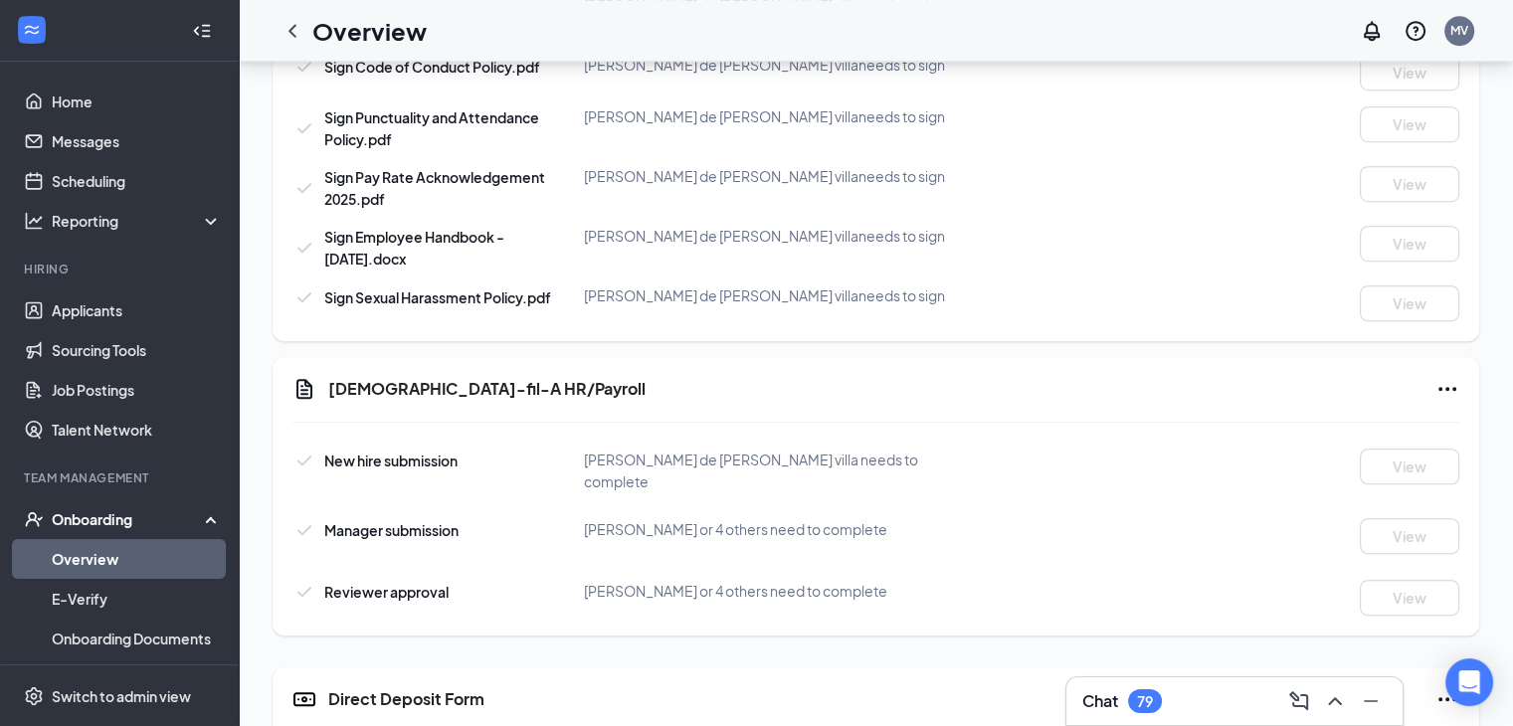
scroll to position [1379, 0]
